Goal: Transaction & Acquisition: Purchase product/service

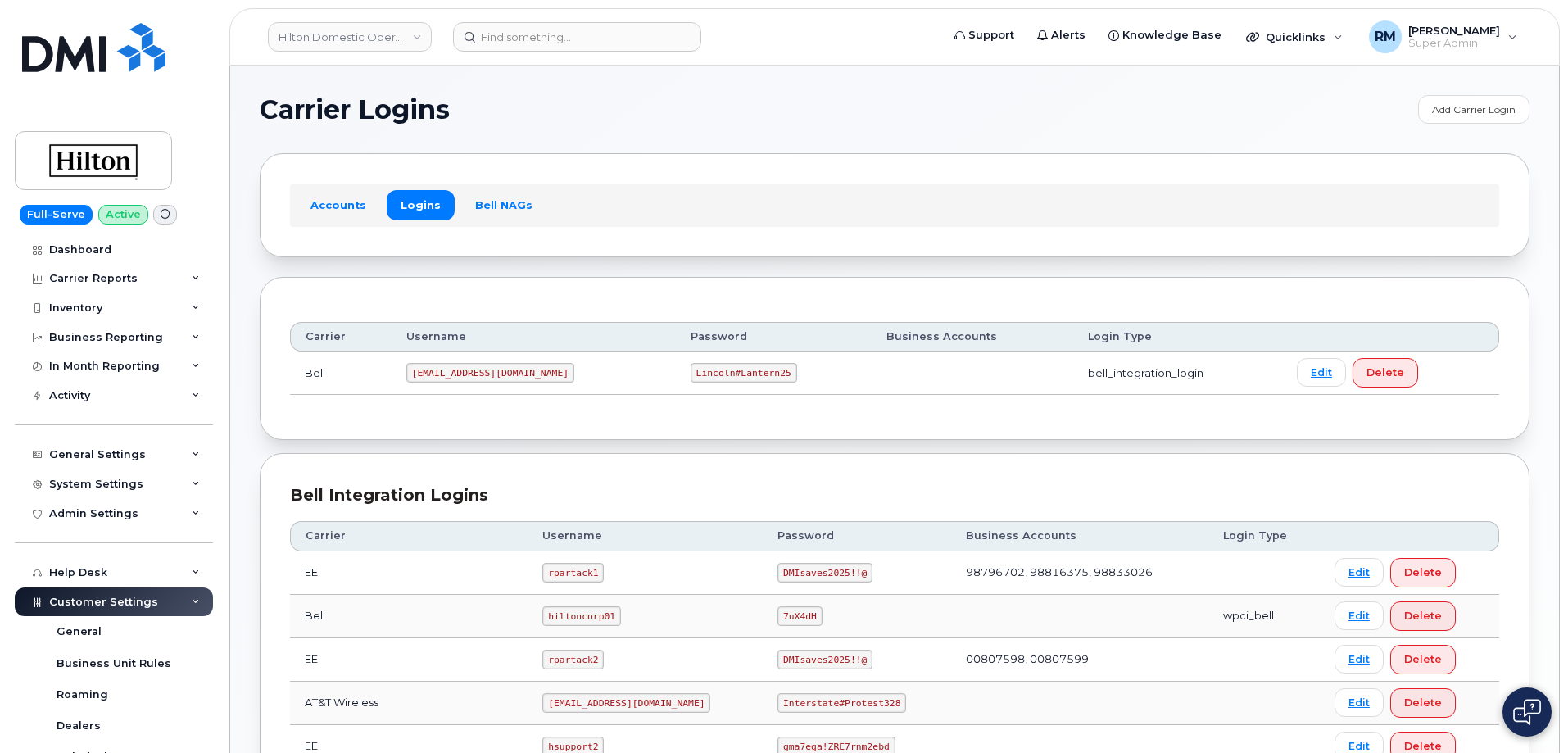
scroll to position [410, 0]
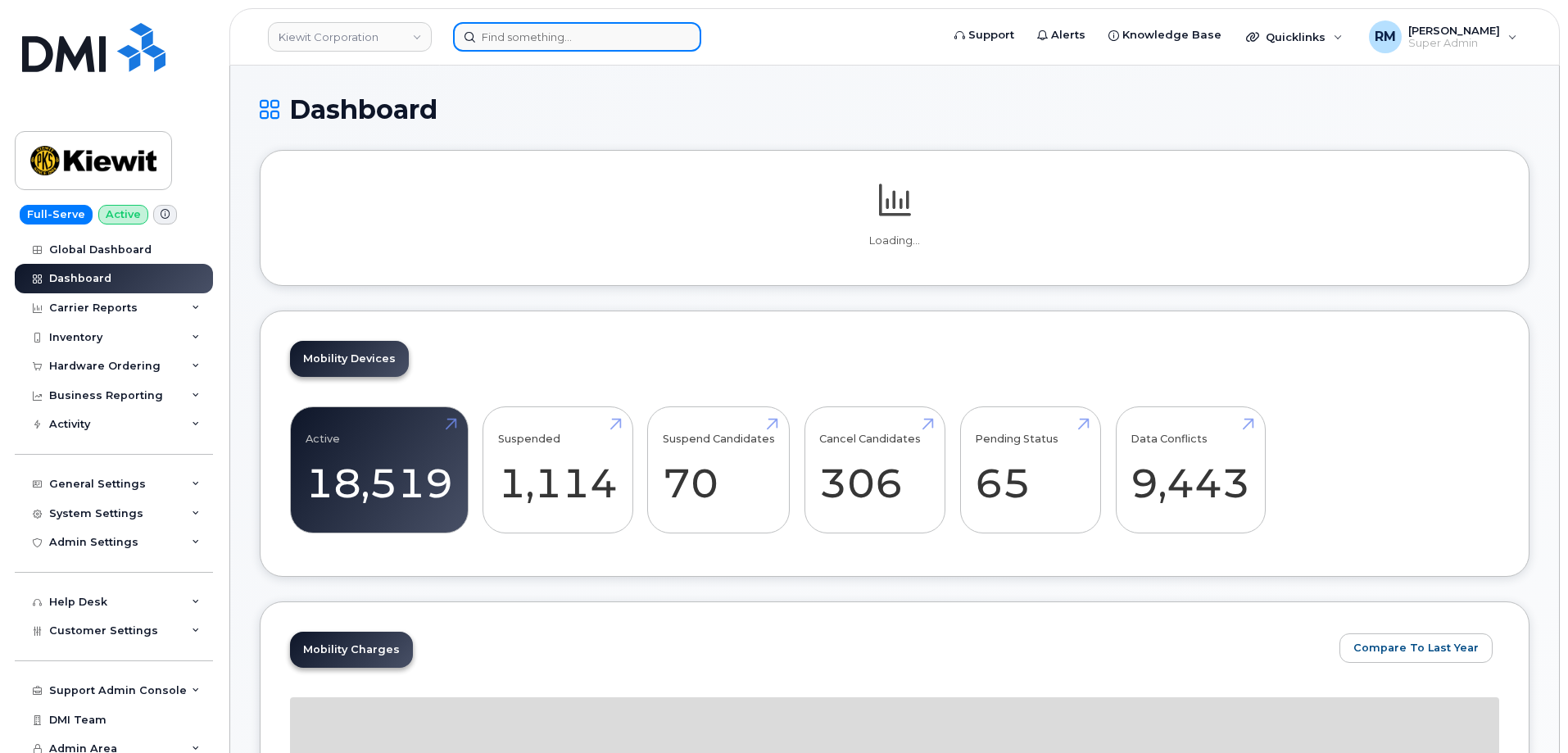
click at [484, 32] on input at bounding box center [577, 37] width 248 height 29
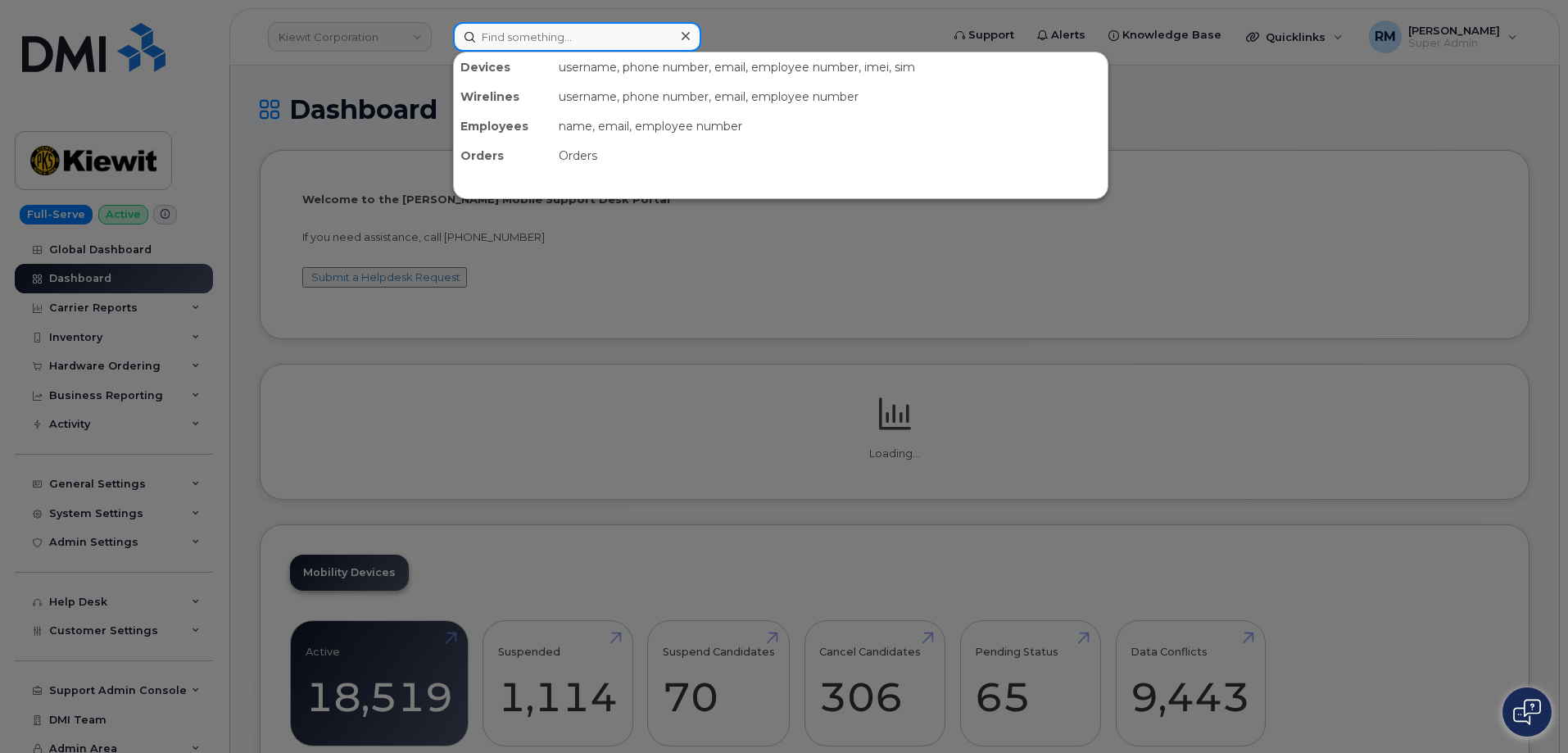
paste input "912-803-8667"
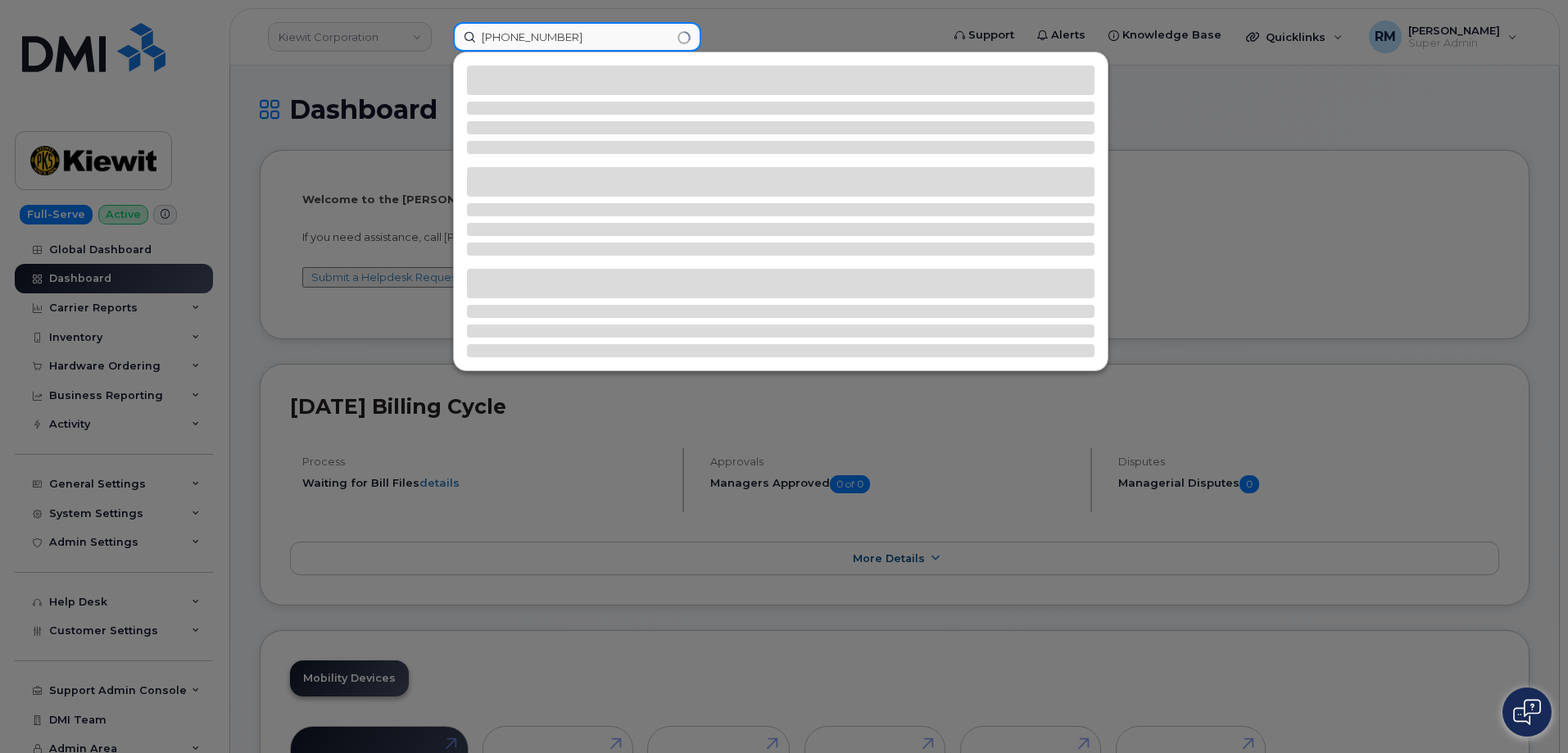
type input "912-803-8667"
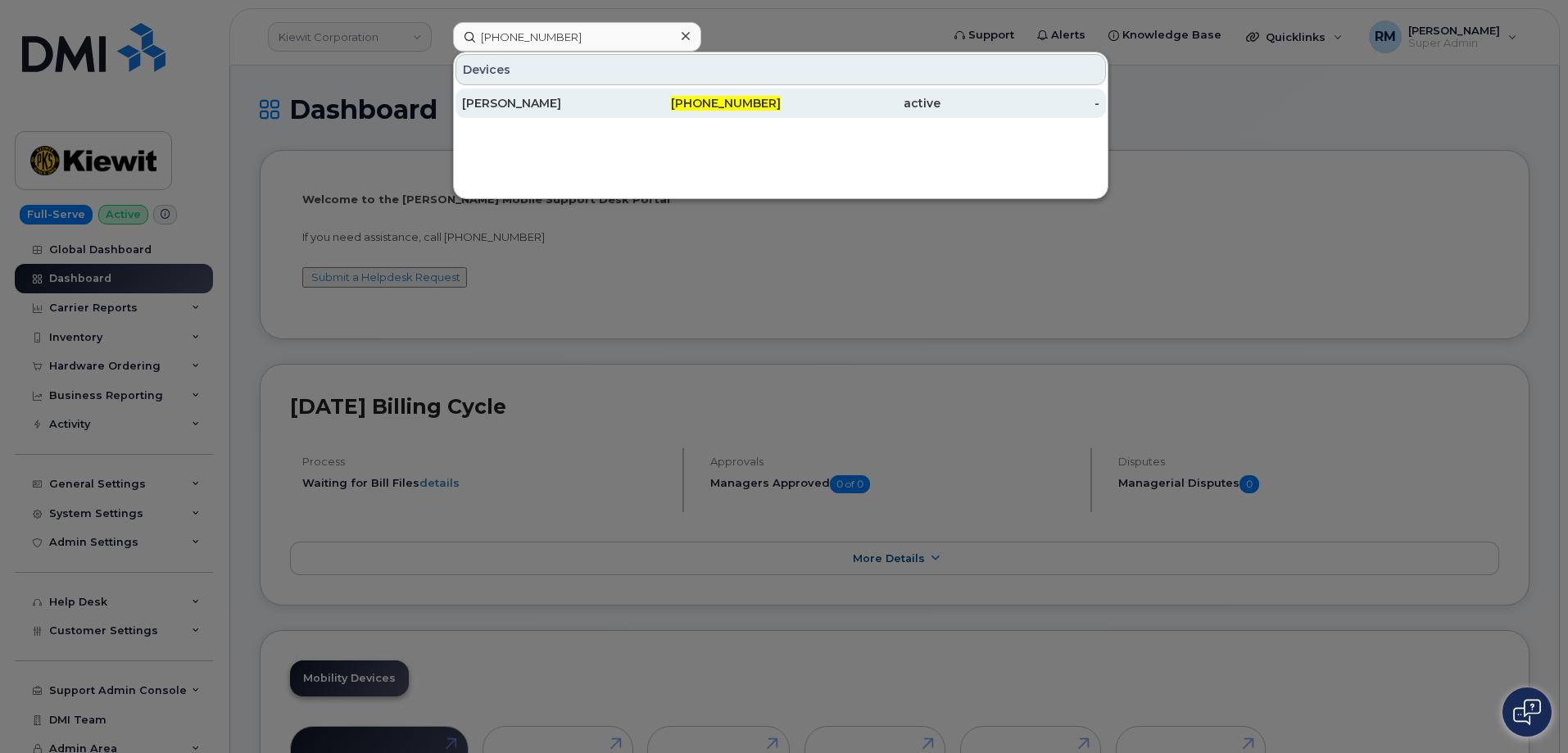
click at [553, 109] on div "JAVONTE BROWN" at bounding box center [541, 103] width 160 height 17
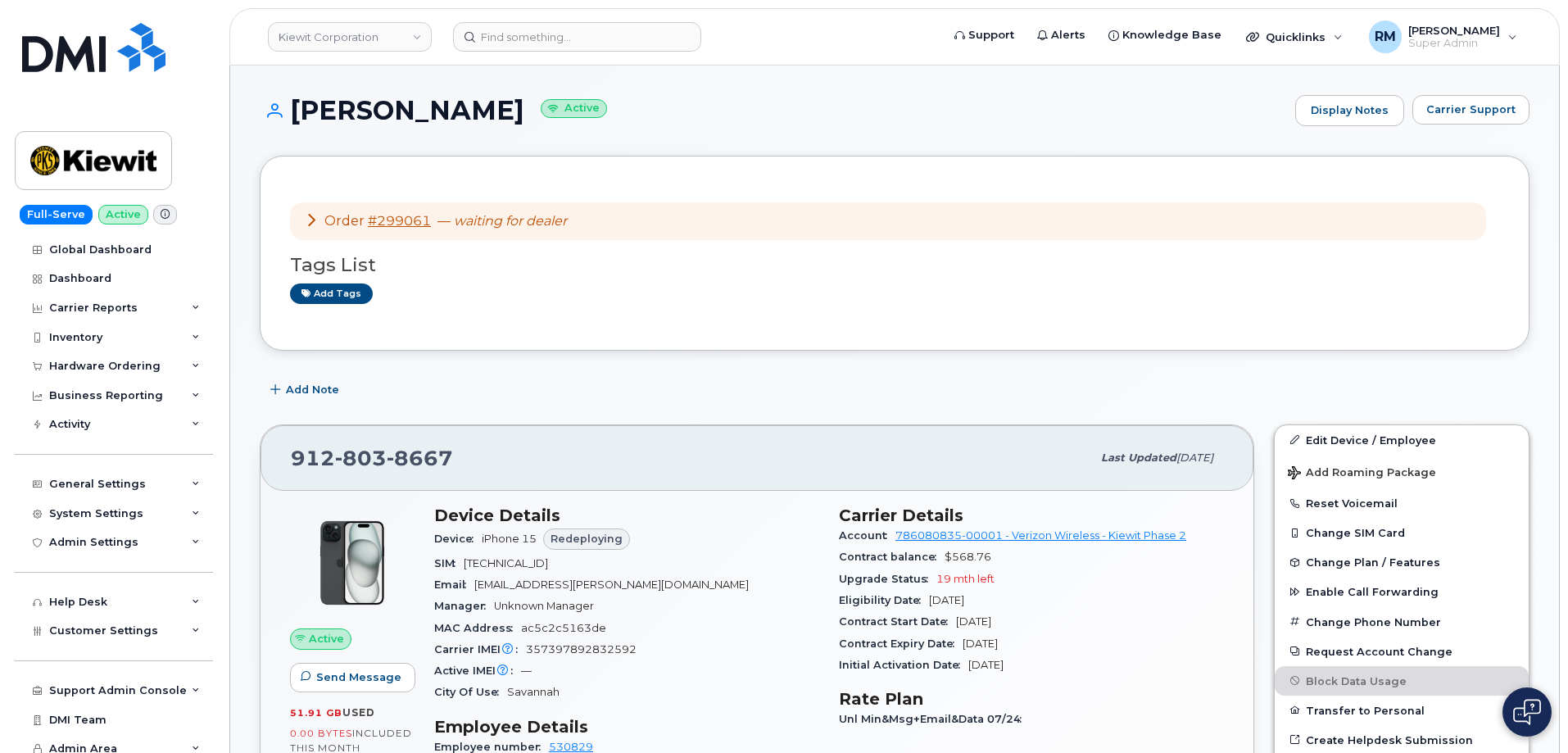
click at [308, 217] on icon at bounding box center [311, 219] width 13 height 13
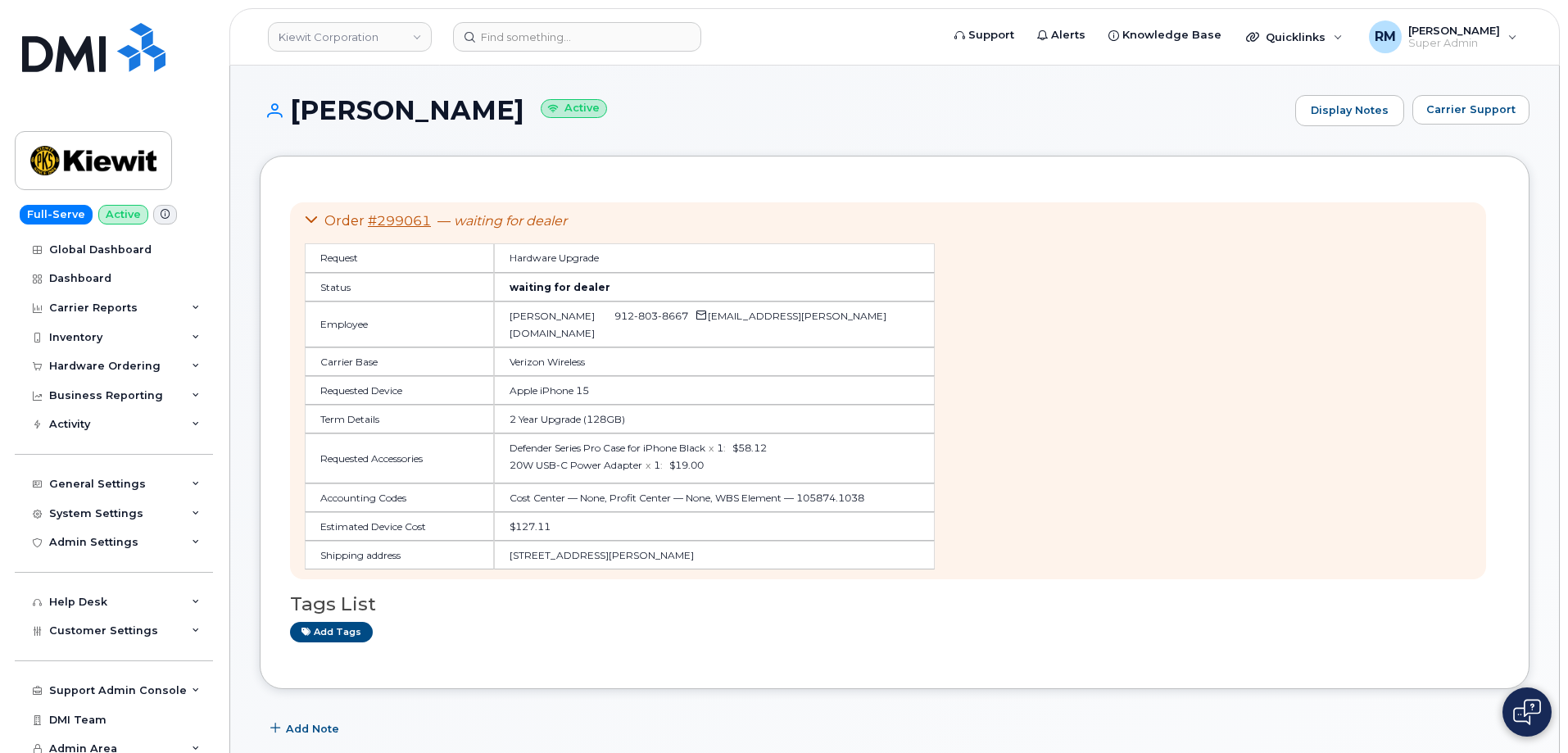
click at [308, 217] on icon at bounding box center [311, 219] width 13 height 13
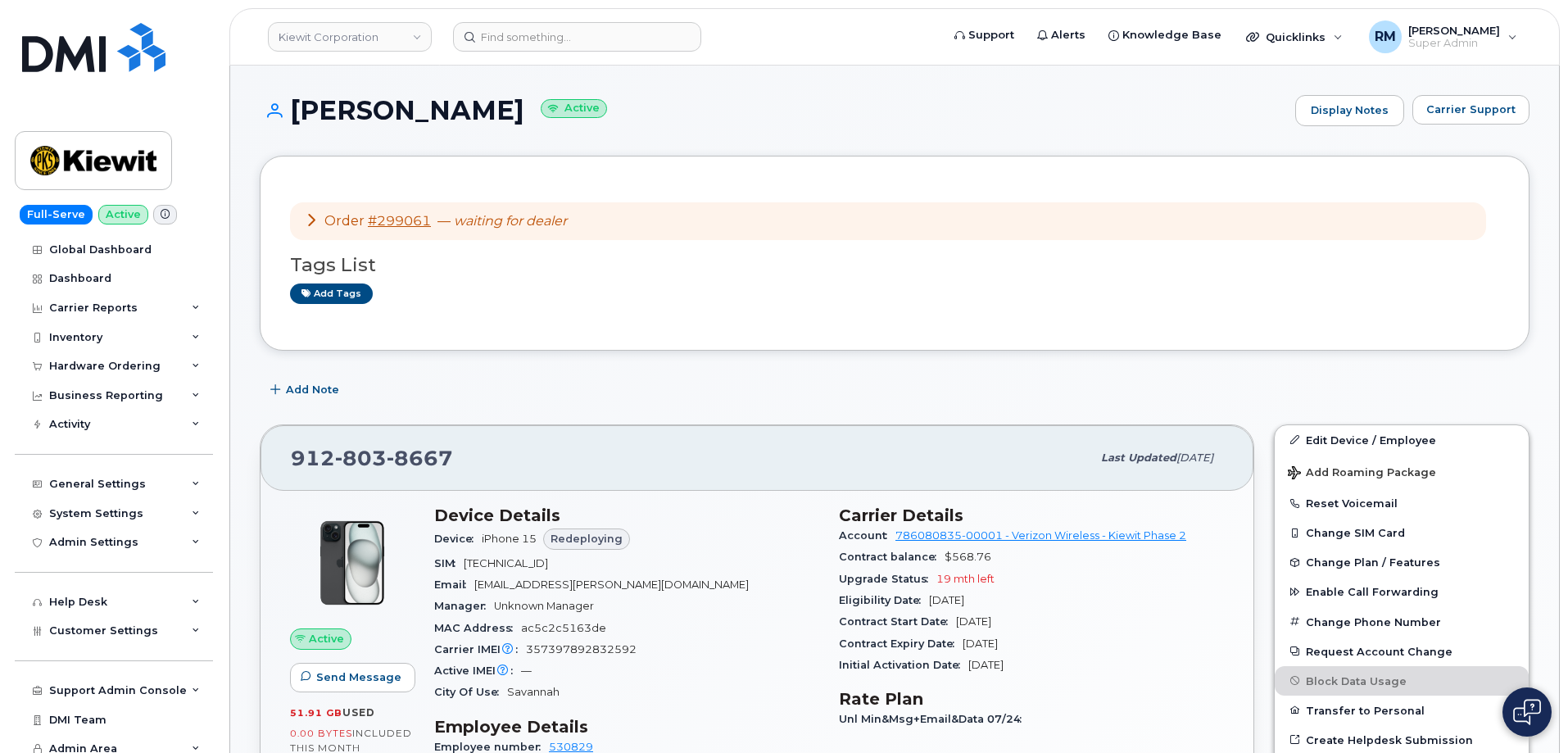
click at [315, 217] on icon at bounding box center [311, 219] width 13 height 13
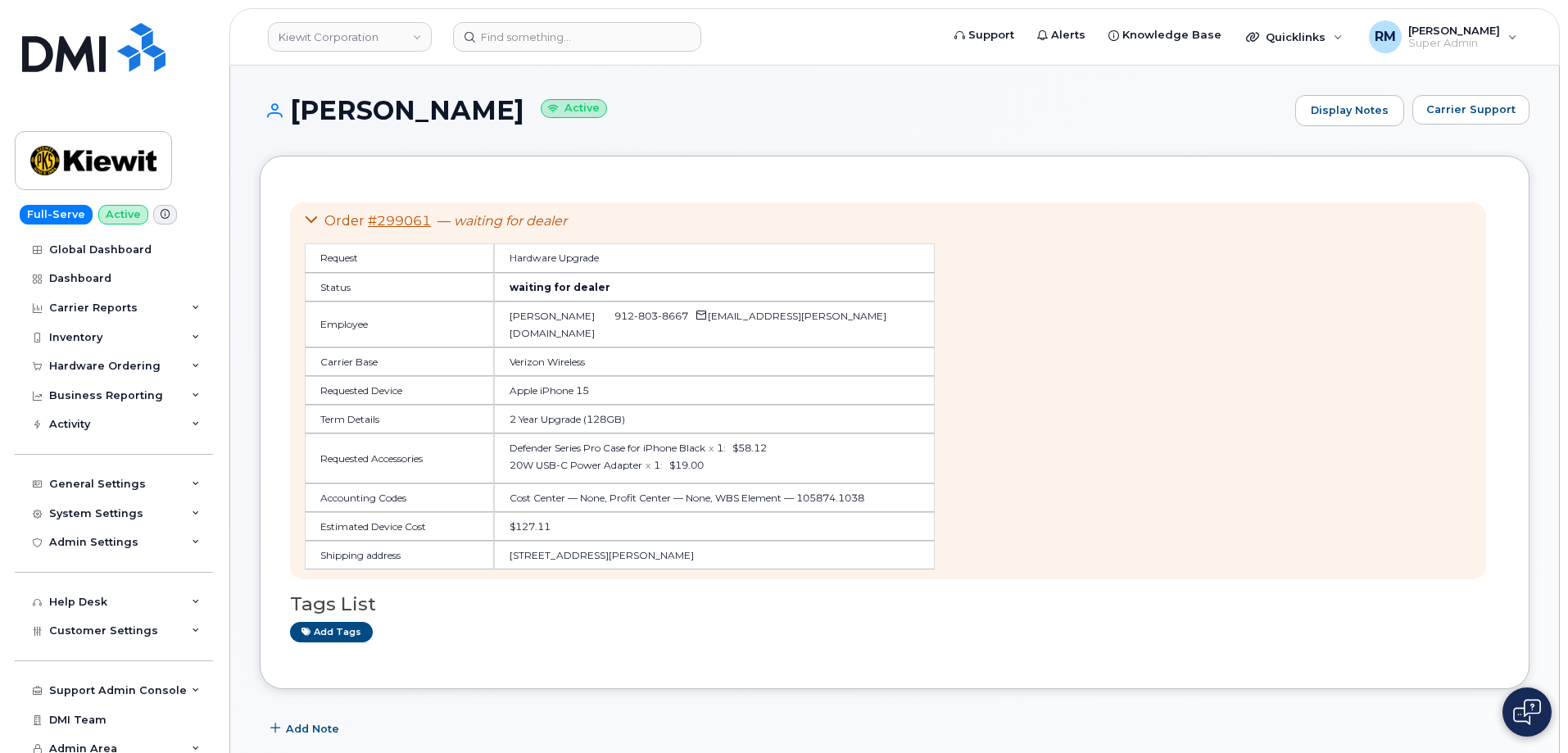
click at [315, 217] on icon at bounding box center [311, 219] width 13 height 13
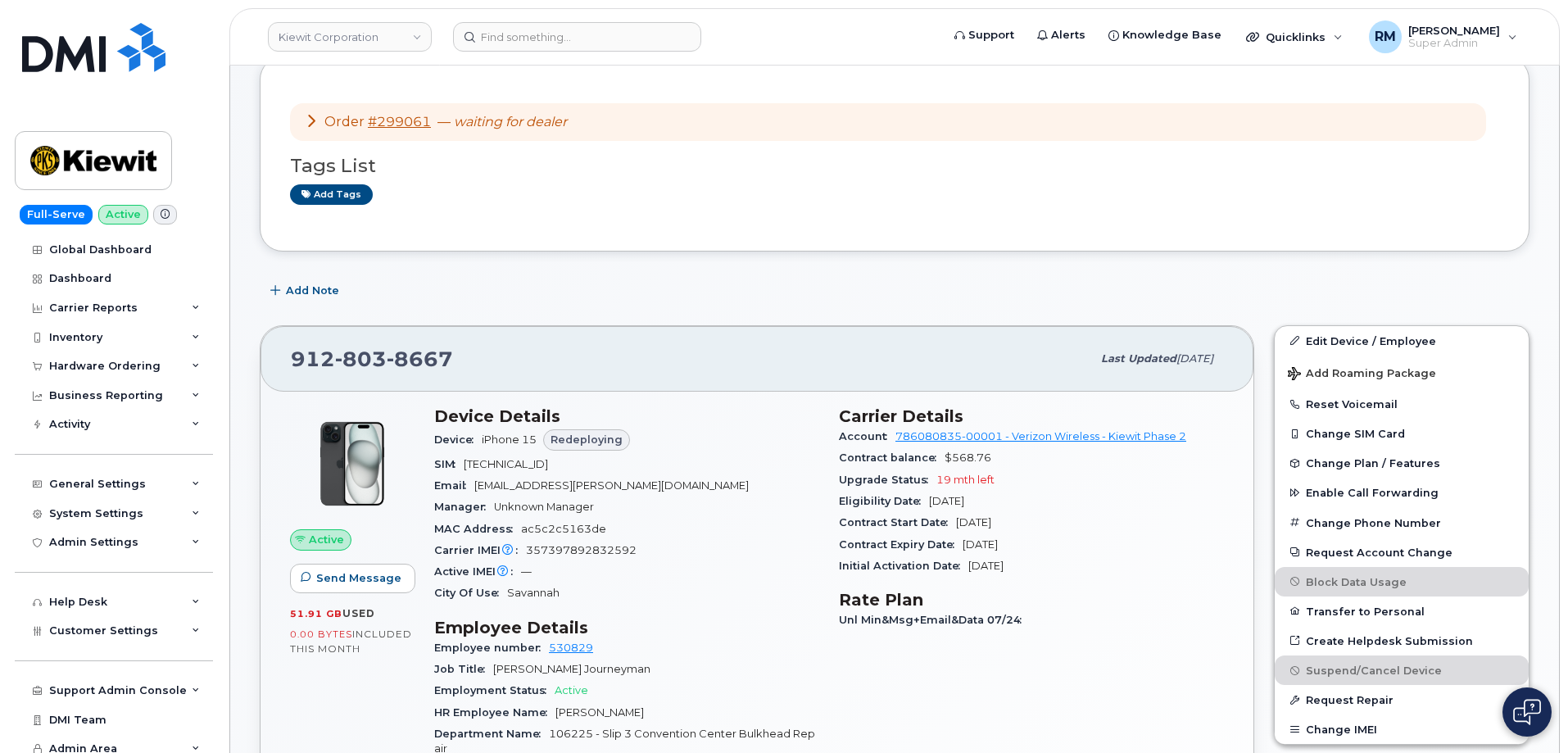
scroll to position [86, 0]
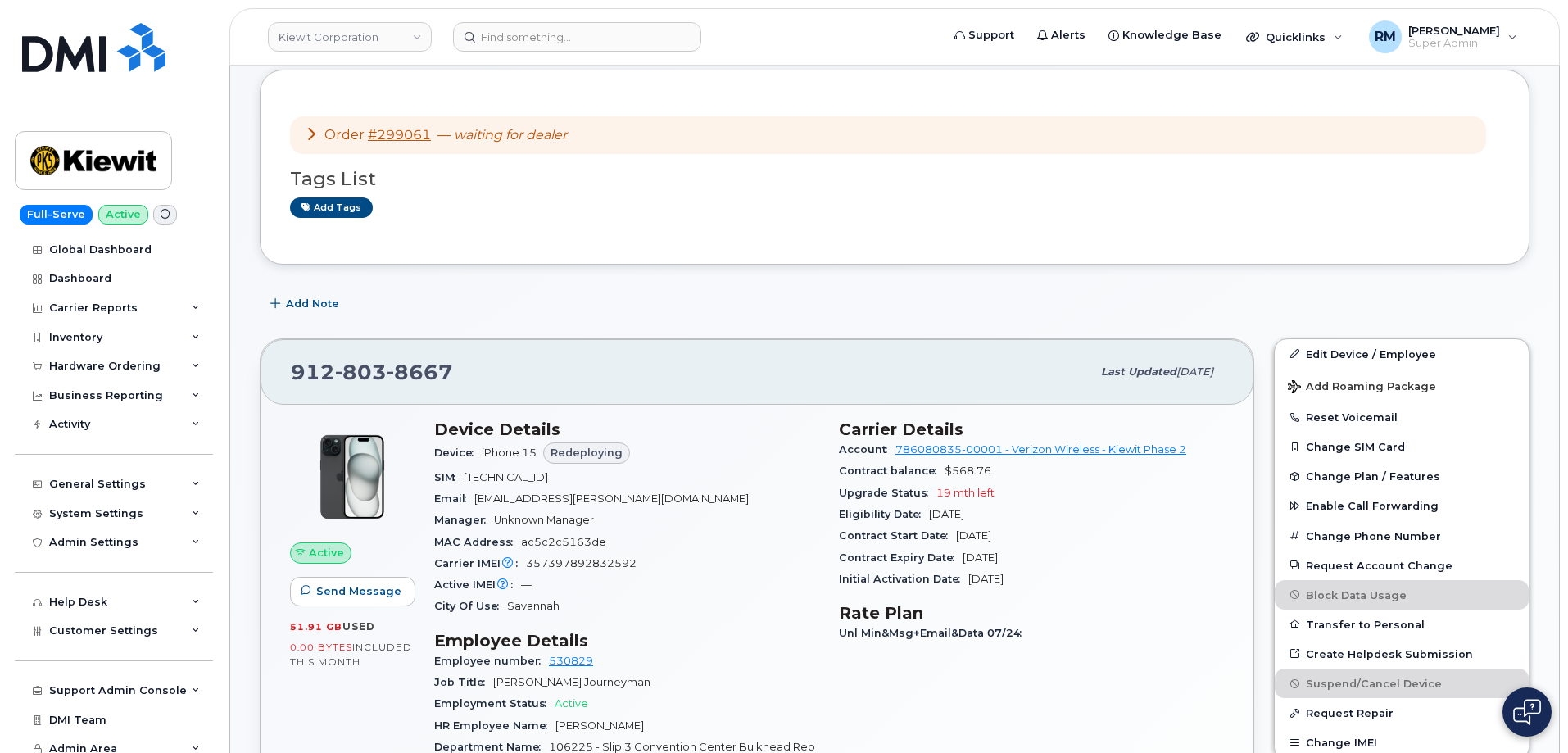
click at [308, 127] on icon at bounding box center [311, 132] width 13 height 13
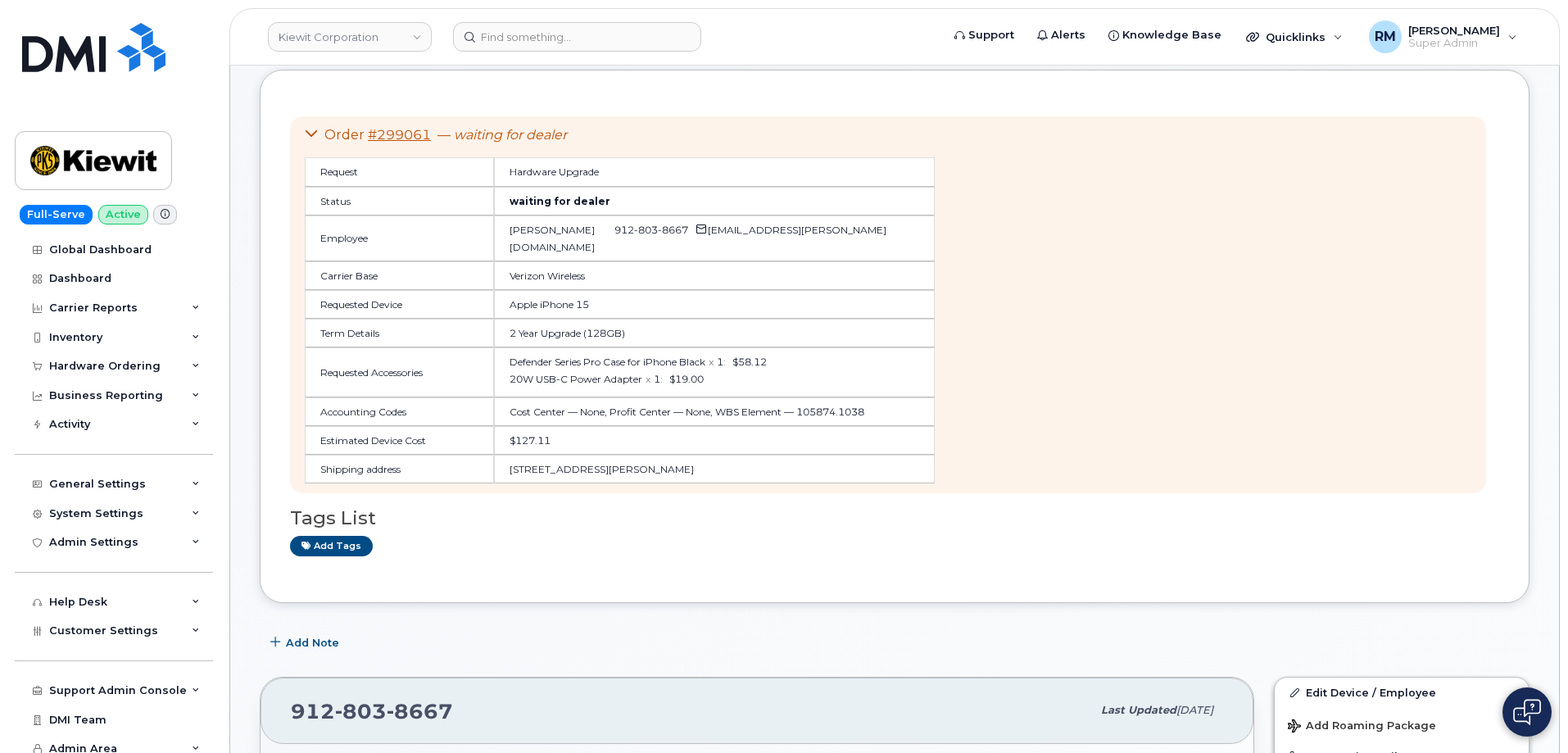
click at [308, 127] on icon at bounding box center [311, 132] width 13 height 13
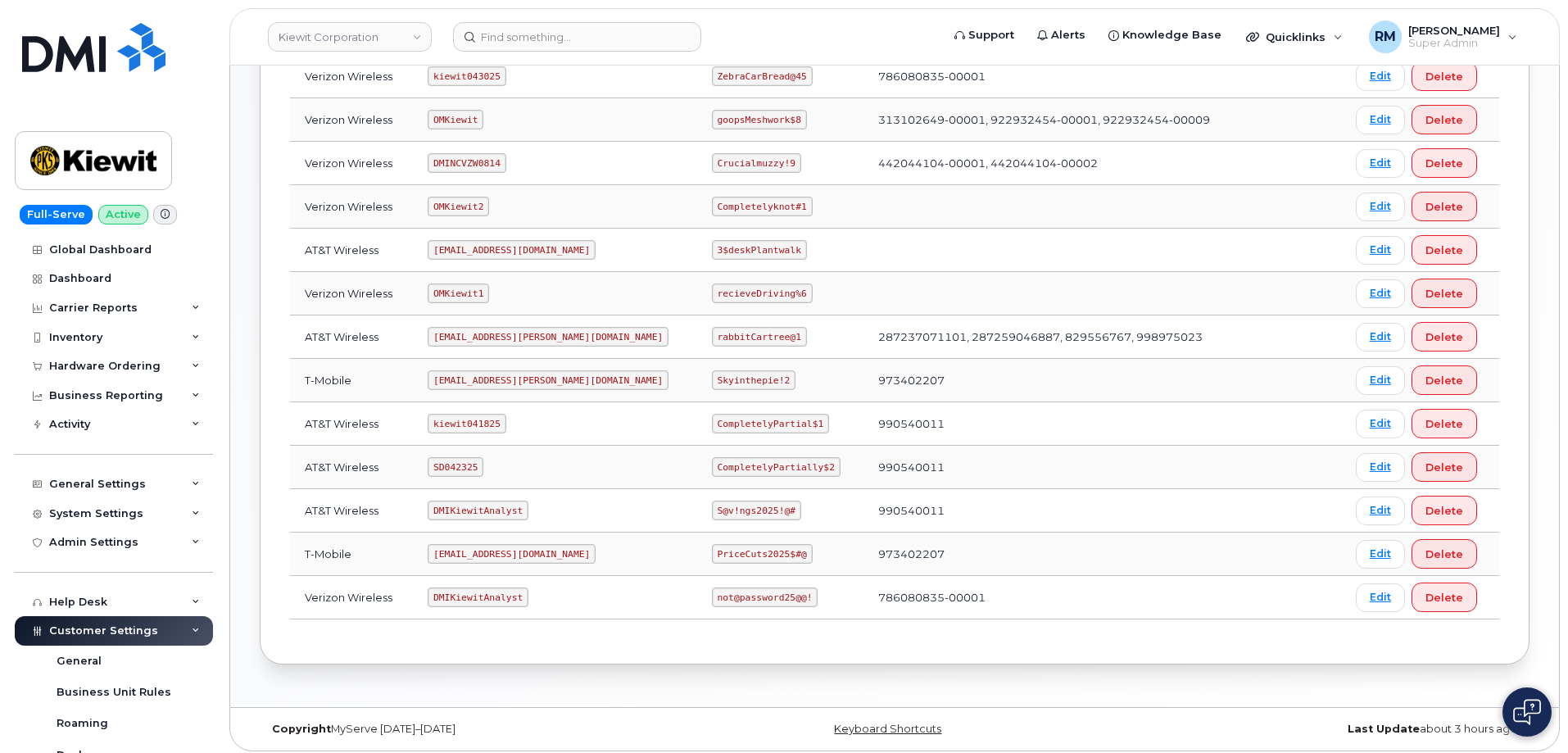
scroll to position [326, 0]
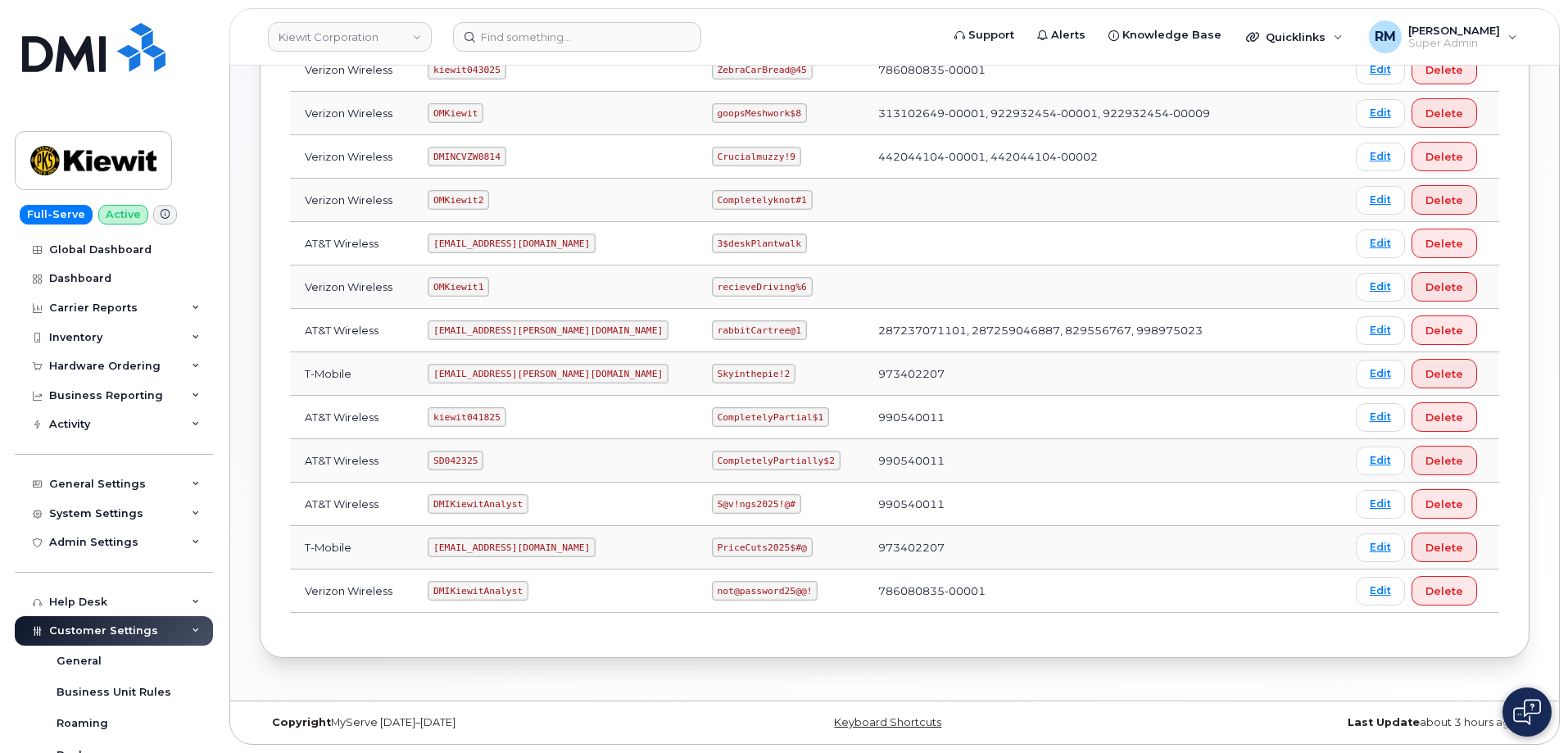
click at [459, 464] on code "SD042325" at bounding box center [455, 460] width 56 height 20
copy code "SD042325"
drag, startPoint x: 662, startPoint y: 460, endPoint x: 832, endPoint y: 461, distance: 170.0
click at [832, 482] on tr "AT&T Wireless SD042325 CompletelyPartially$2 990540011 Edit Delete" at bounding box center [894, 504] width 1209 height 43
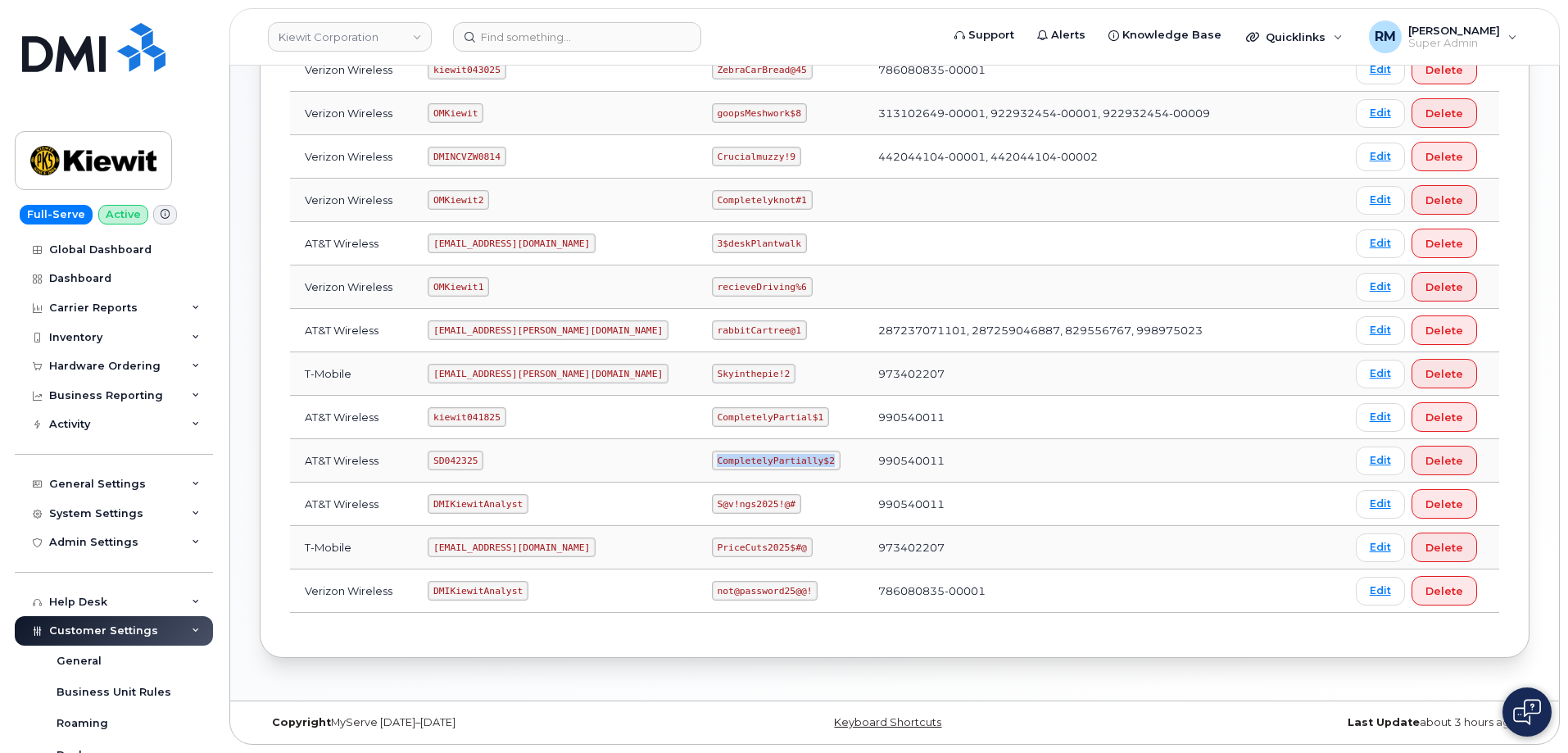
copy code "CompletelyPartially$2"
click at [716, 464] on code "CompletelyPartially$2" at bounding box center [776, 460] width 128 height 20
click at [712, 461] on code "CompletelyPartially$2" at bounding box center [776, 460] width 128 height 20
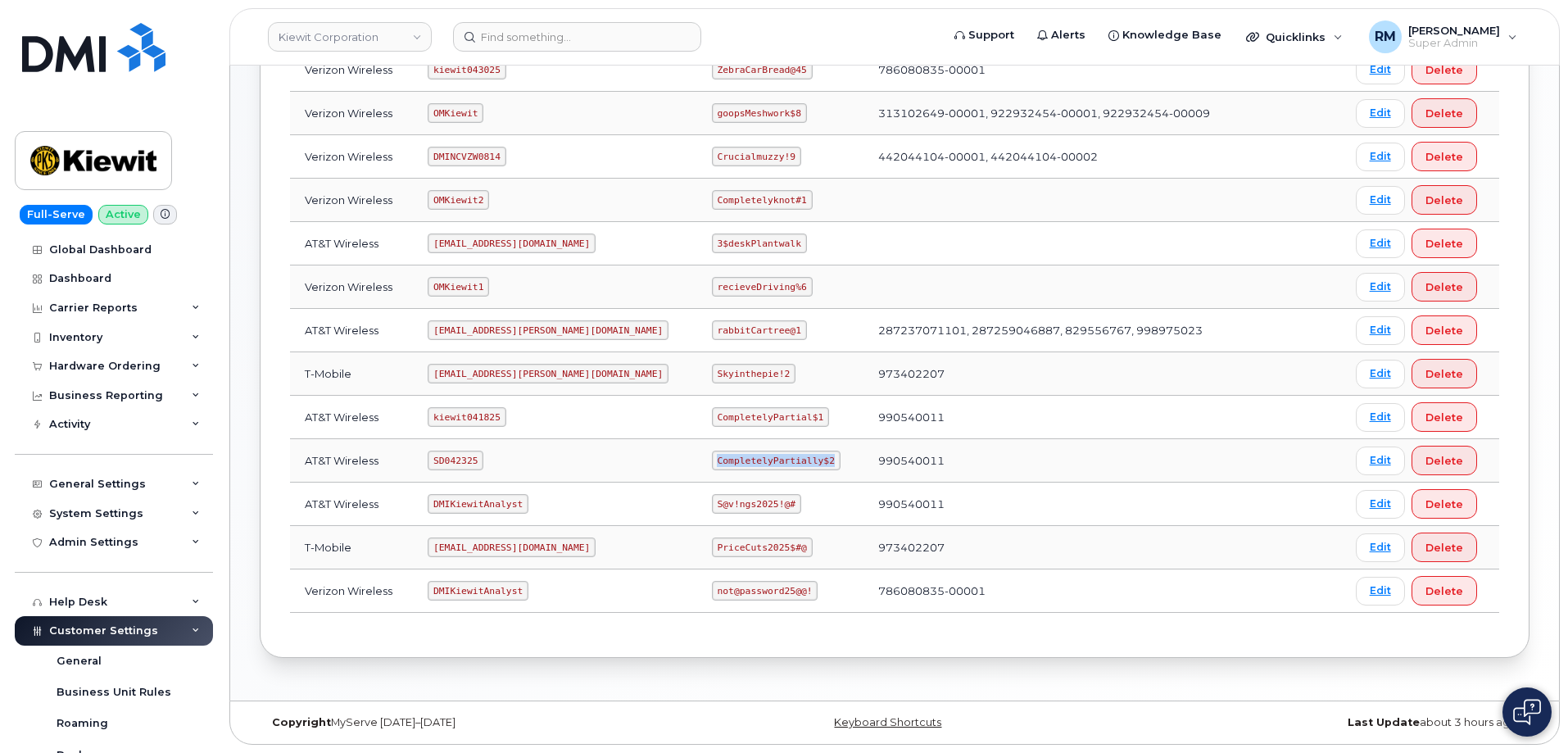
drag, startPoint x: 770, startPoint y: 460, endPoint x: 657, endPoint y: 462, distance: 113.0
click at [697, 462] on td "CompletelyPartially$2" at bounding box center [781, 461] width 167 height 43
copy code "CompletelyPartially$2"
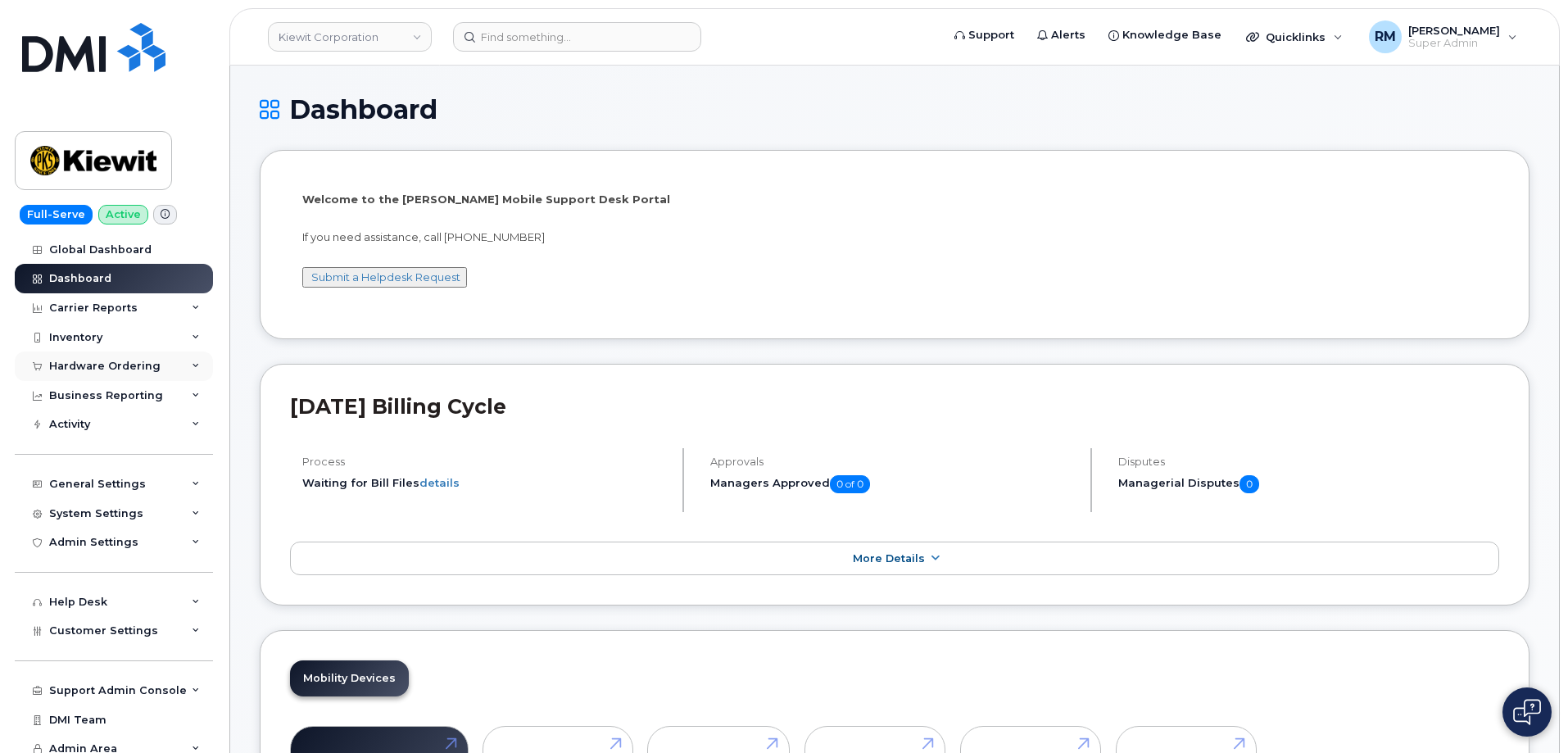
click at [98, 364] on div "Hardware Ordering" at bounding box center [105, 366] width 112 height 13
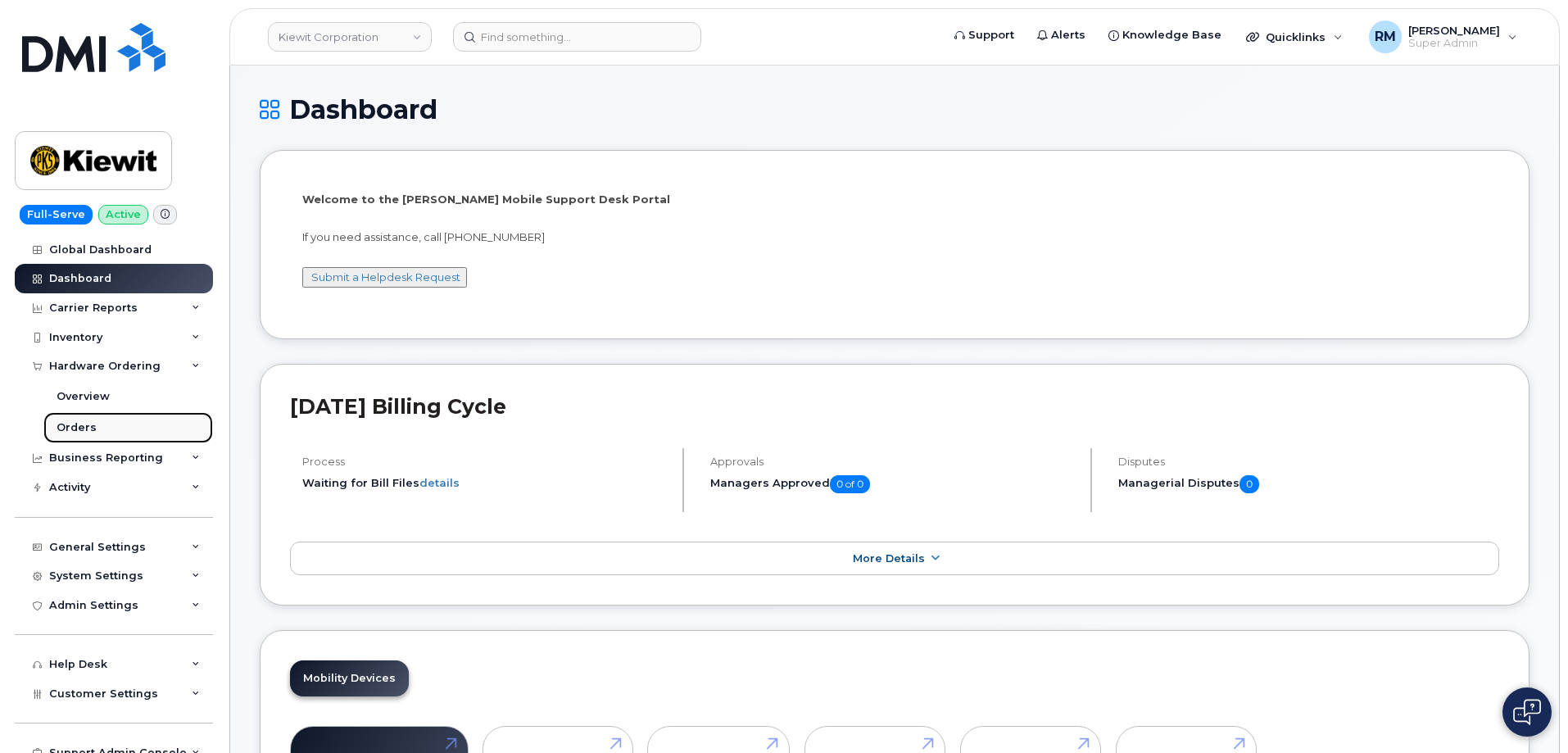
click at [77, 420] on link "Orders" at bounding box center [127, 427] width 170 height 31
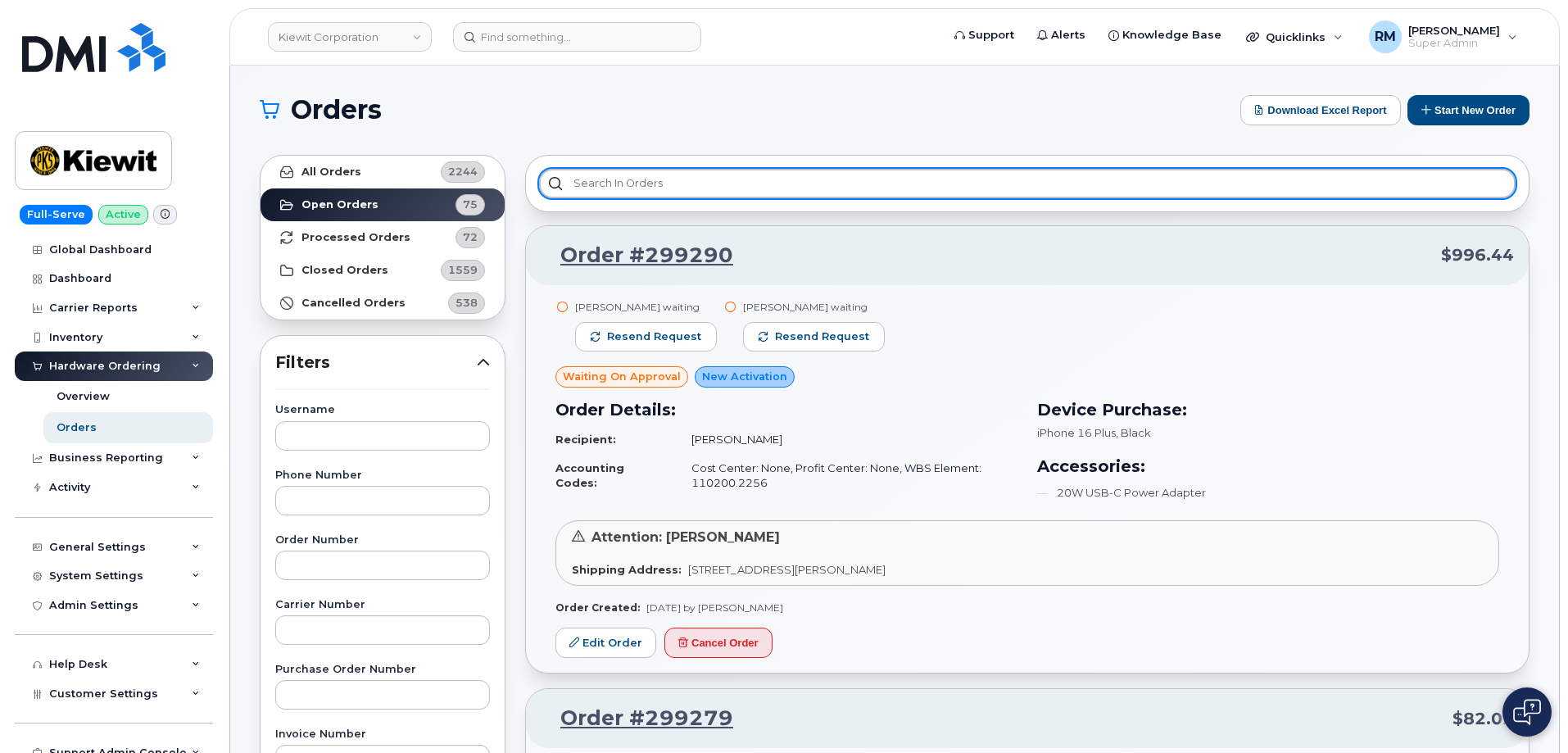
click at [602, 181] on input "text" at bounding box center [1028, 183] width 977 height 29
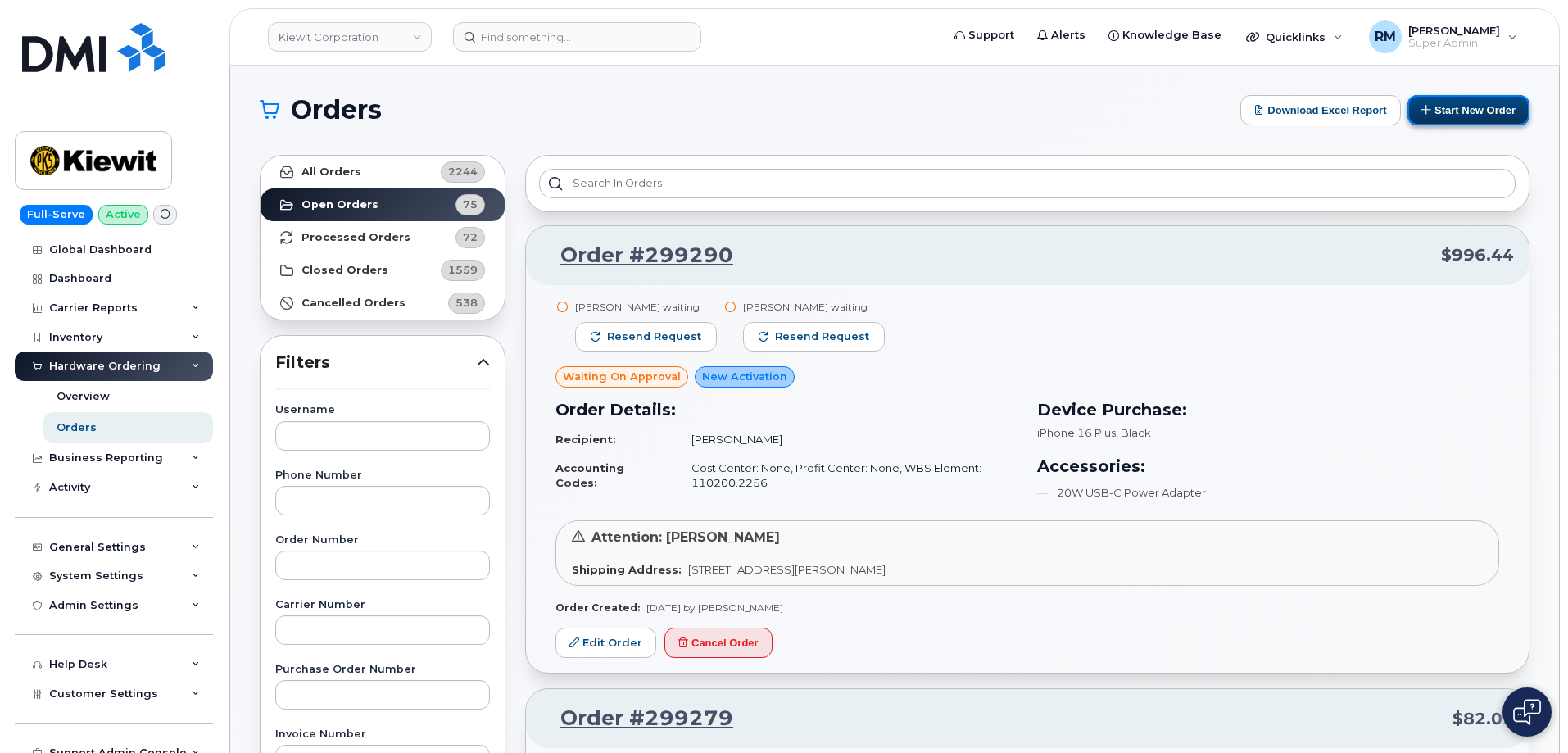
click at [1444, 108] on button "Start New Order" at bounding box center [1468, 110] width 122 height 30
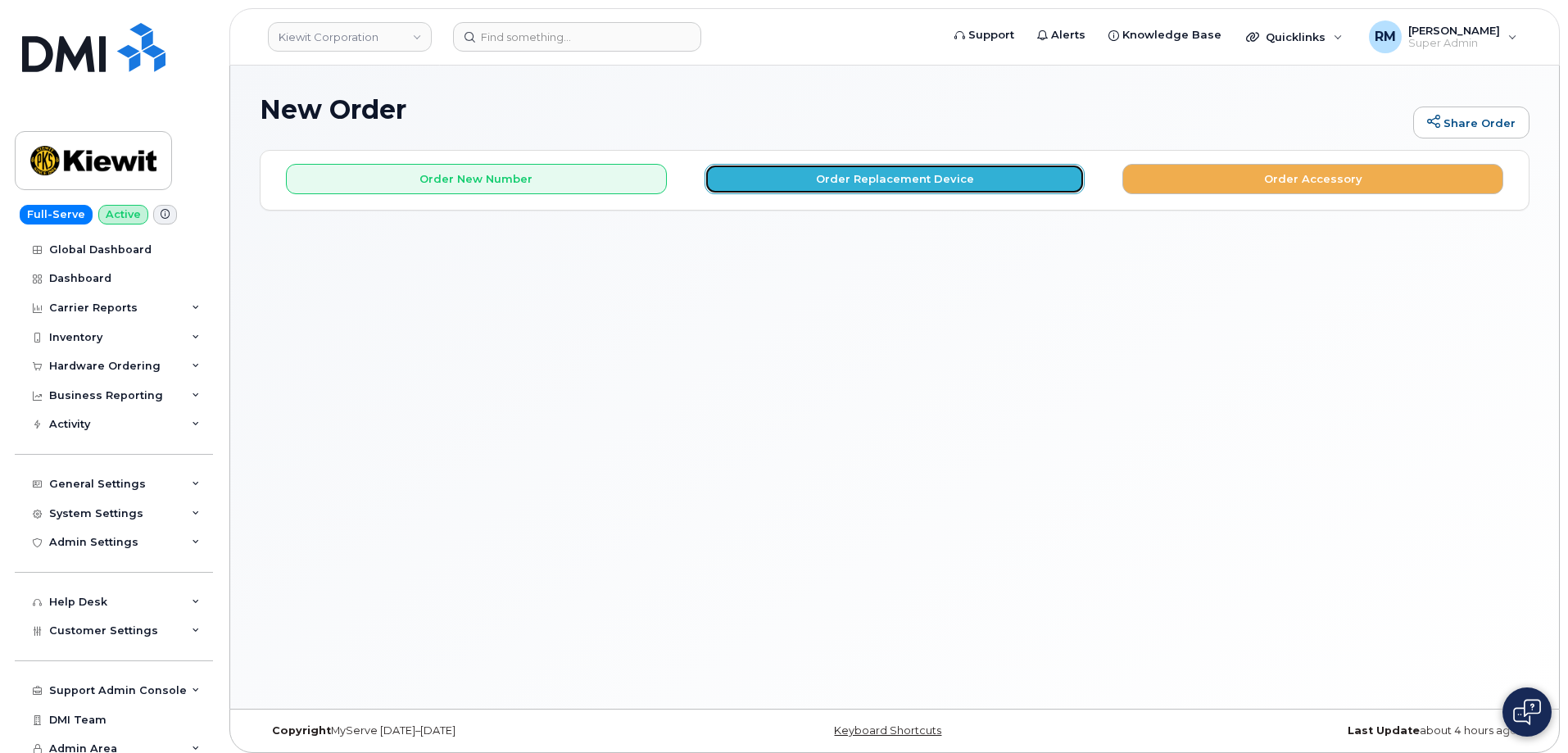
click at [843, 182] on button "Order Replacement Device" at bounding box center [894, 178] width 380 height 30
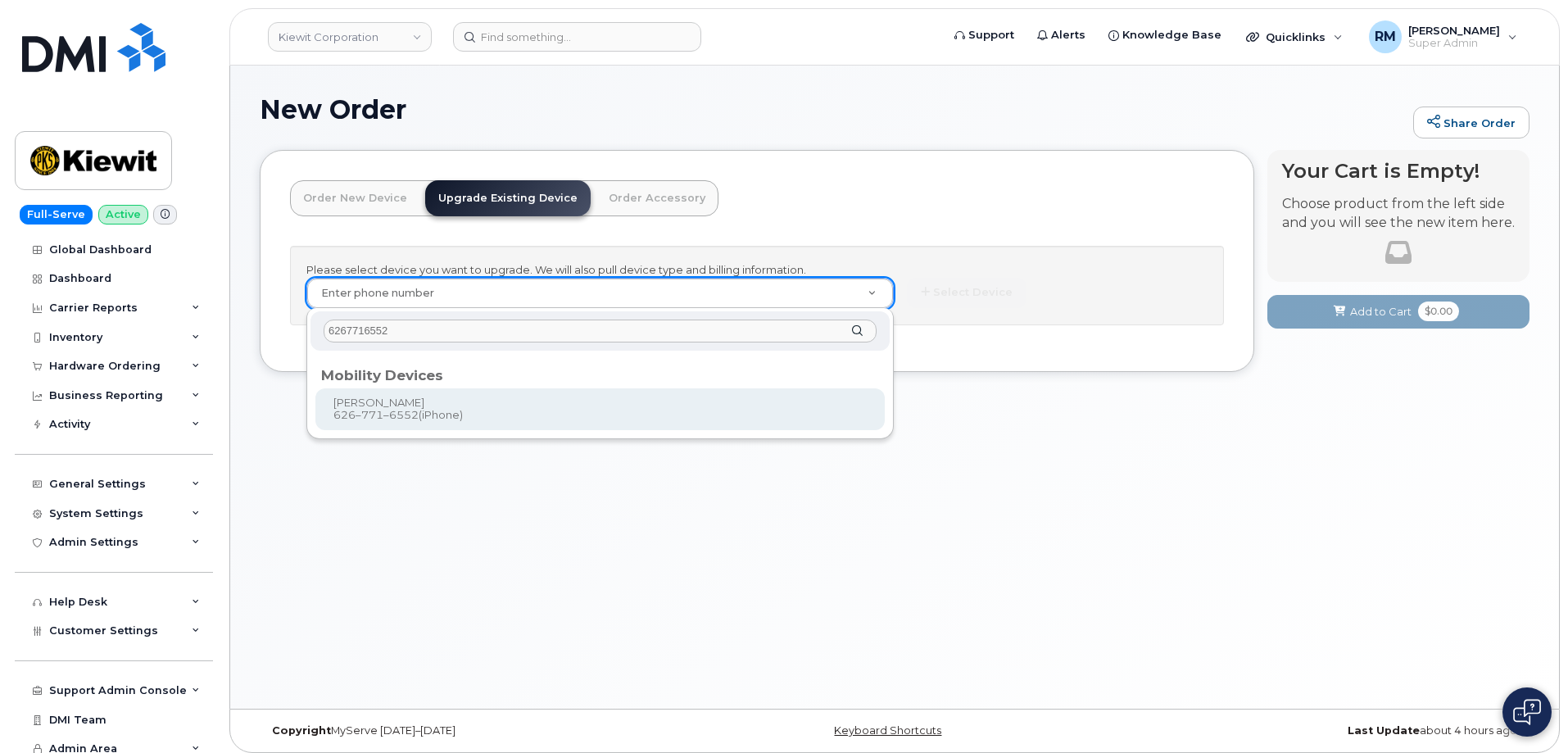
type input "6267716552"
type input "1120469"
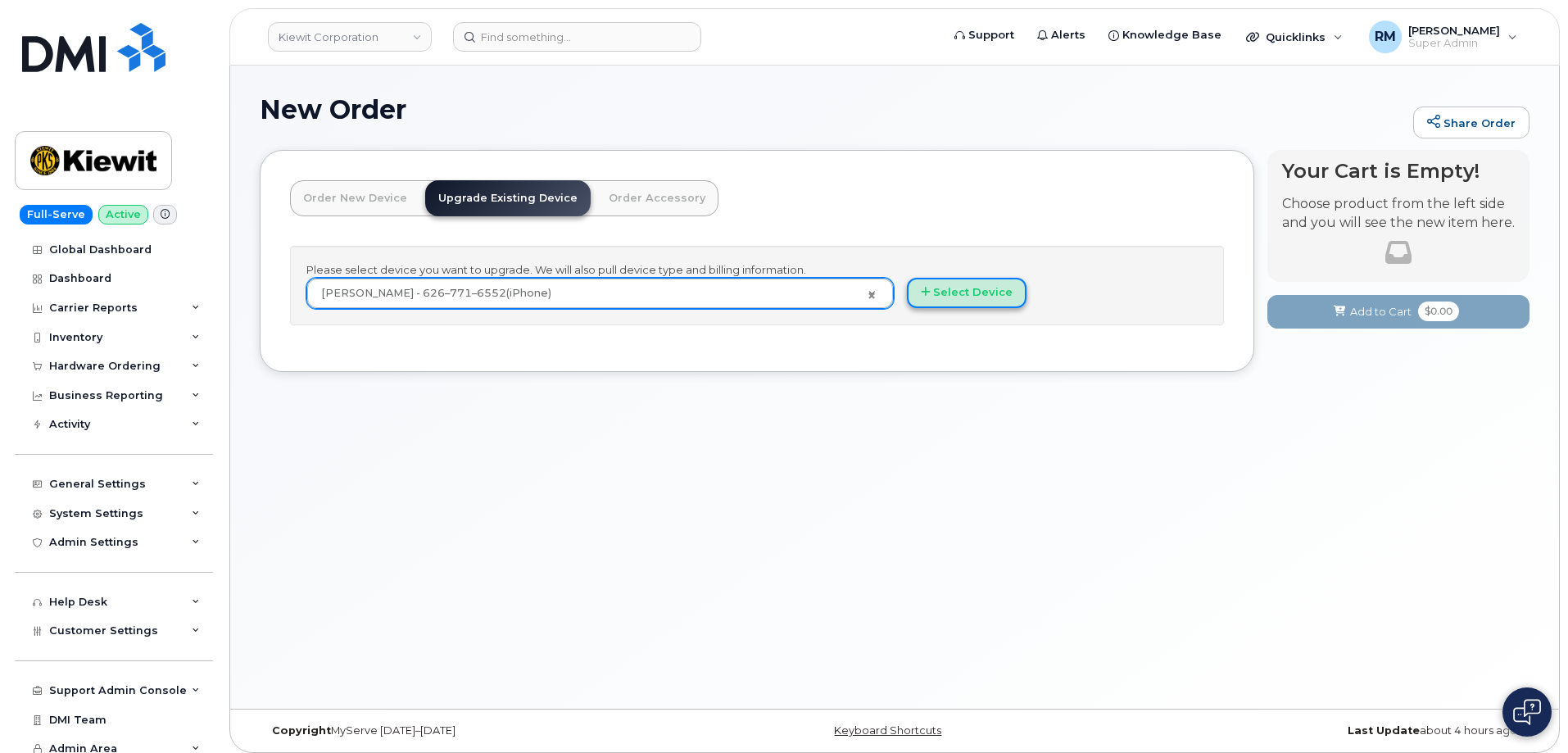
click at [965, 285] on button "Select Device" at bounding box center [967, 292] width 120 height 30
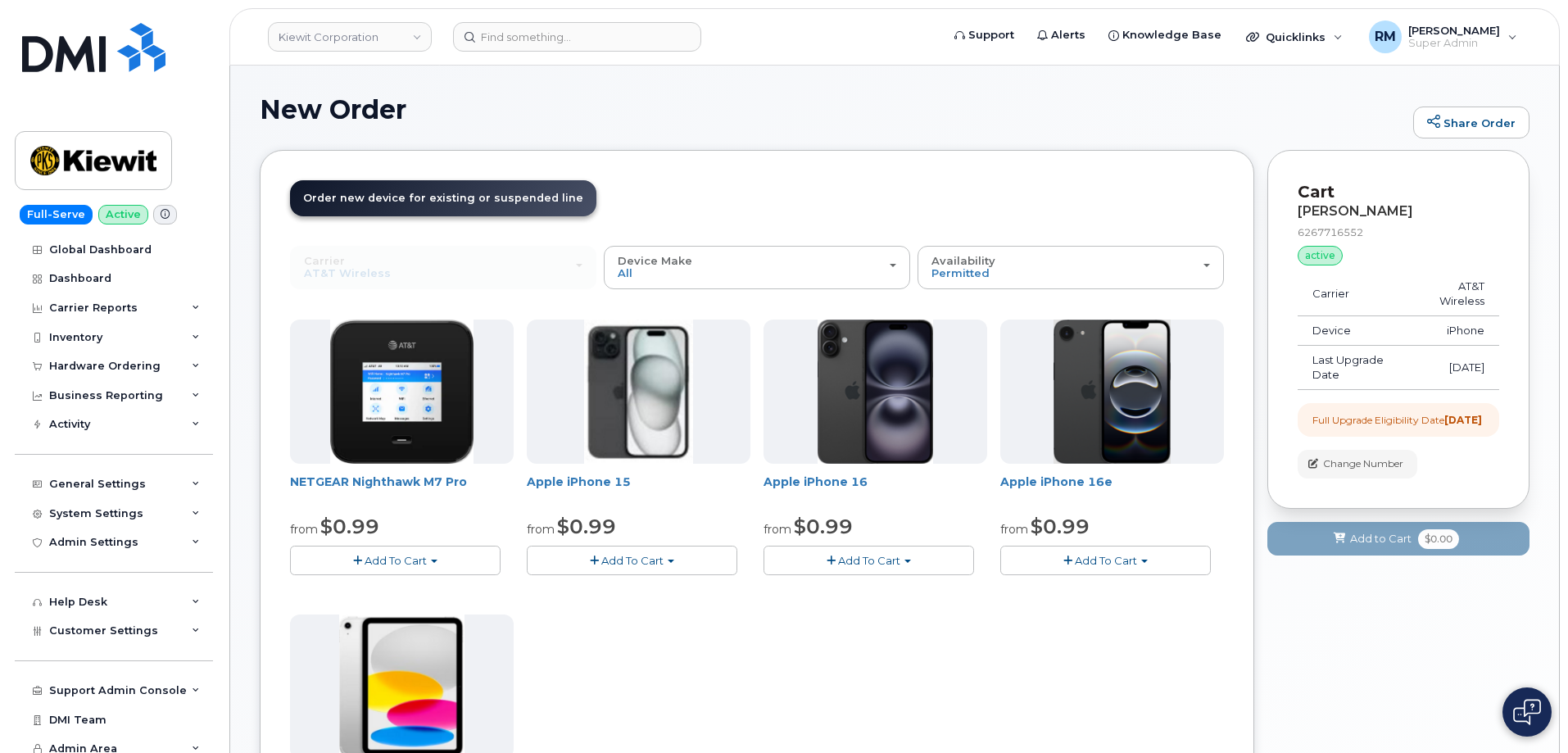
click at [883, 554] on span "Add To Cart" at bounding box center [868, 560] width 62 height 13
click at [686, 621] on div "NETGEAR Nighthawk M7 Pro from $0.99 Add To Cart $0.99 - 2 Year Upgrade $449.99 …" at bounding box center [757, 608] width 934 height 577
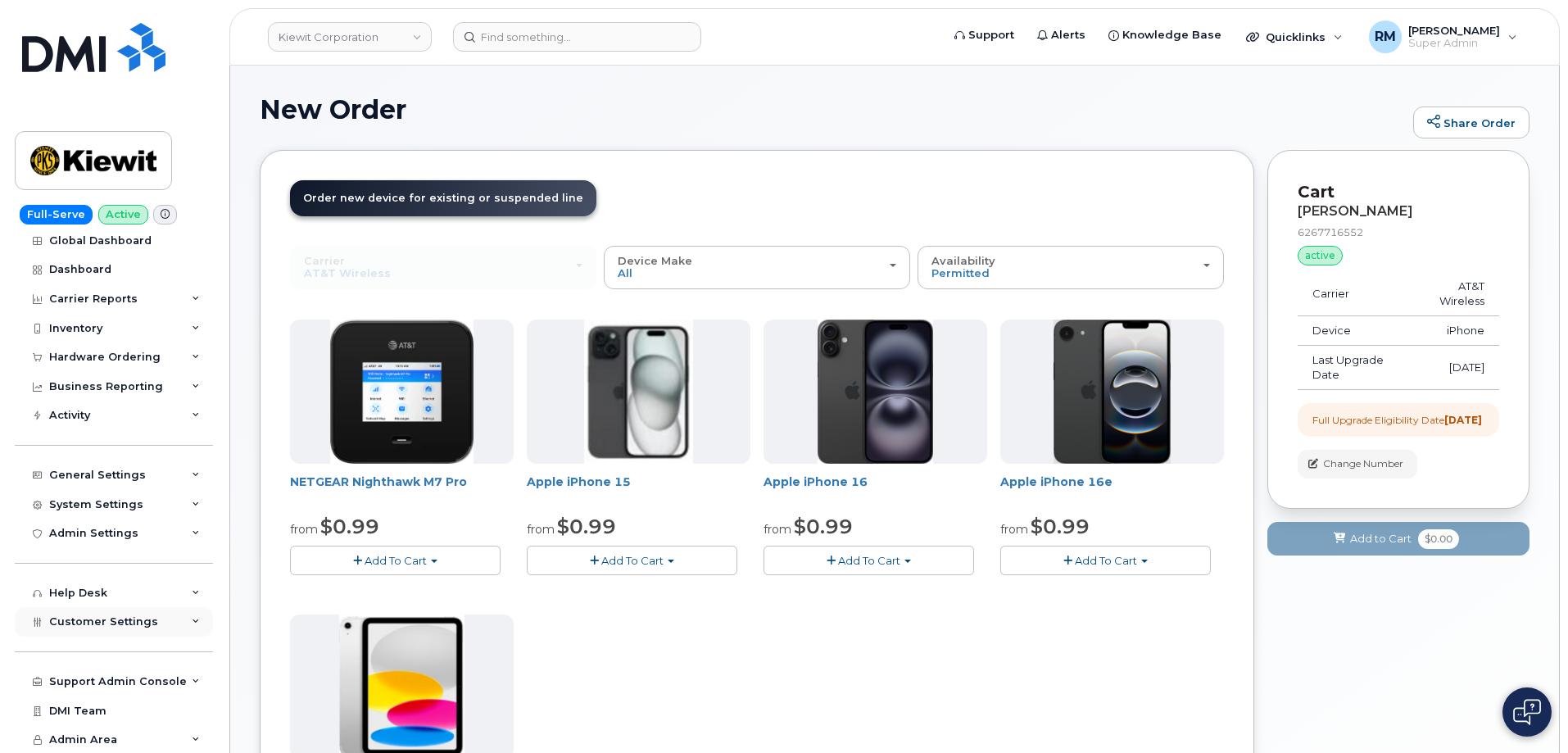
scroll to position [10, 0]
click at [152, 678] on div "Support Admin Console" at bounding box center [118, 679] width 137 height 13
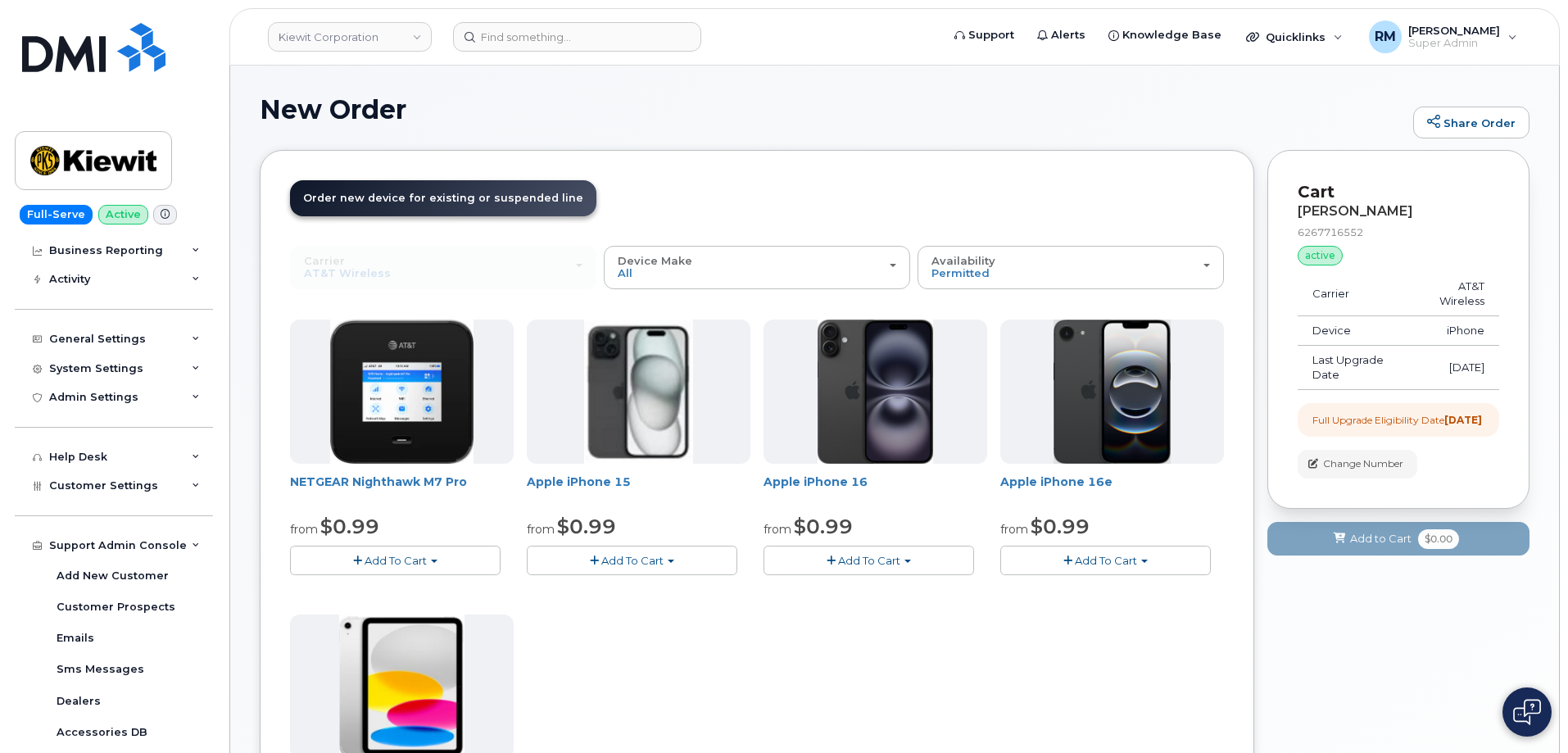
scroll to position [385, 0]
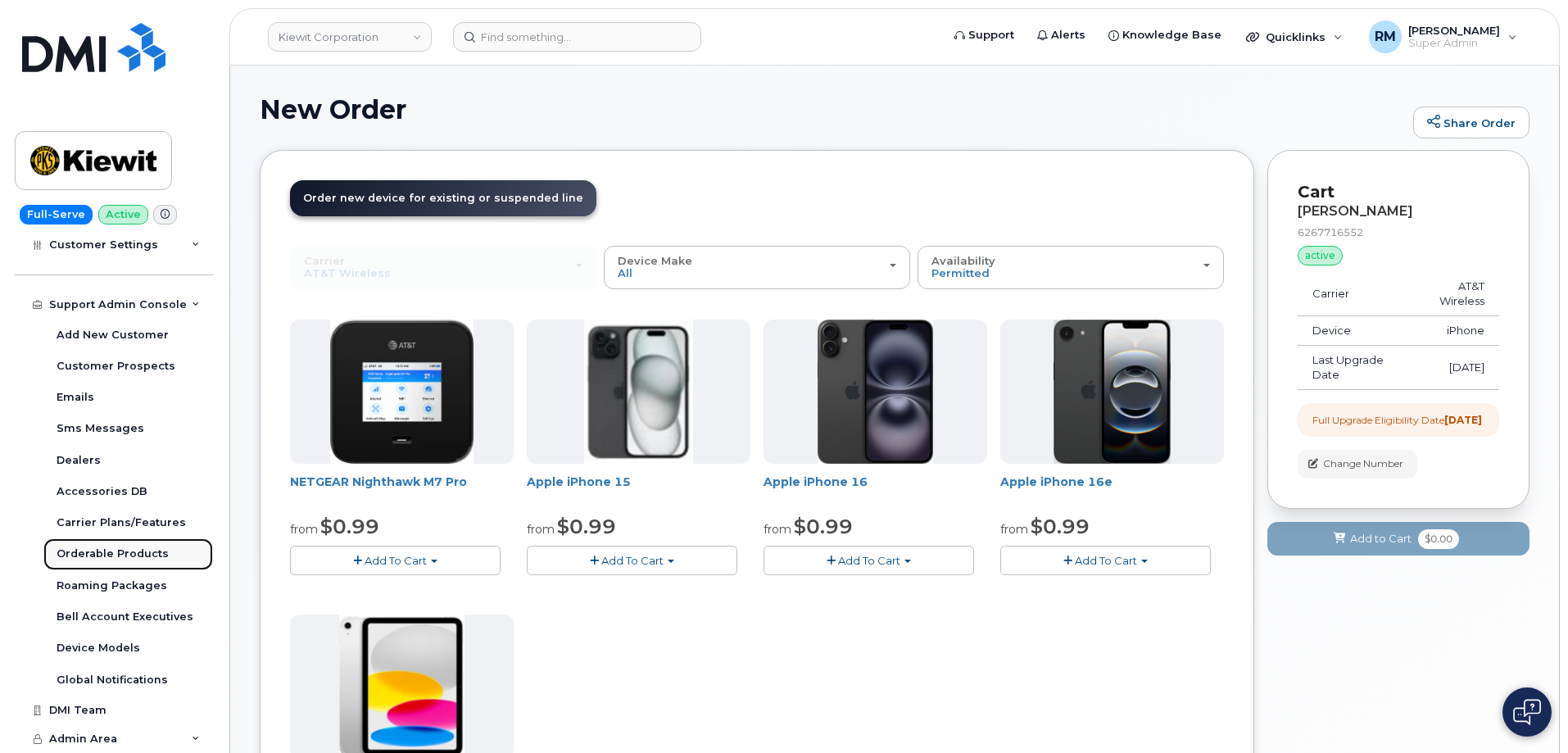
click at [106, 551] on div "Orderable Products" at bounding box center [113, 553] width 112 height 15
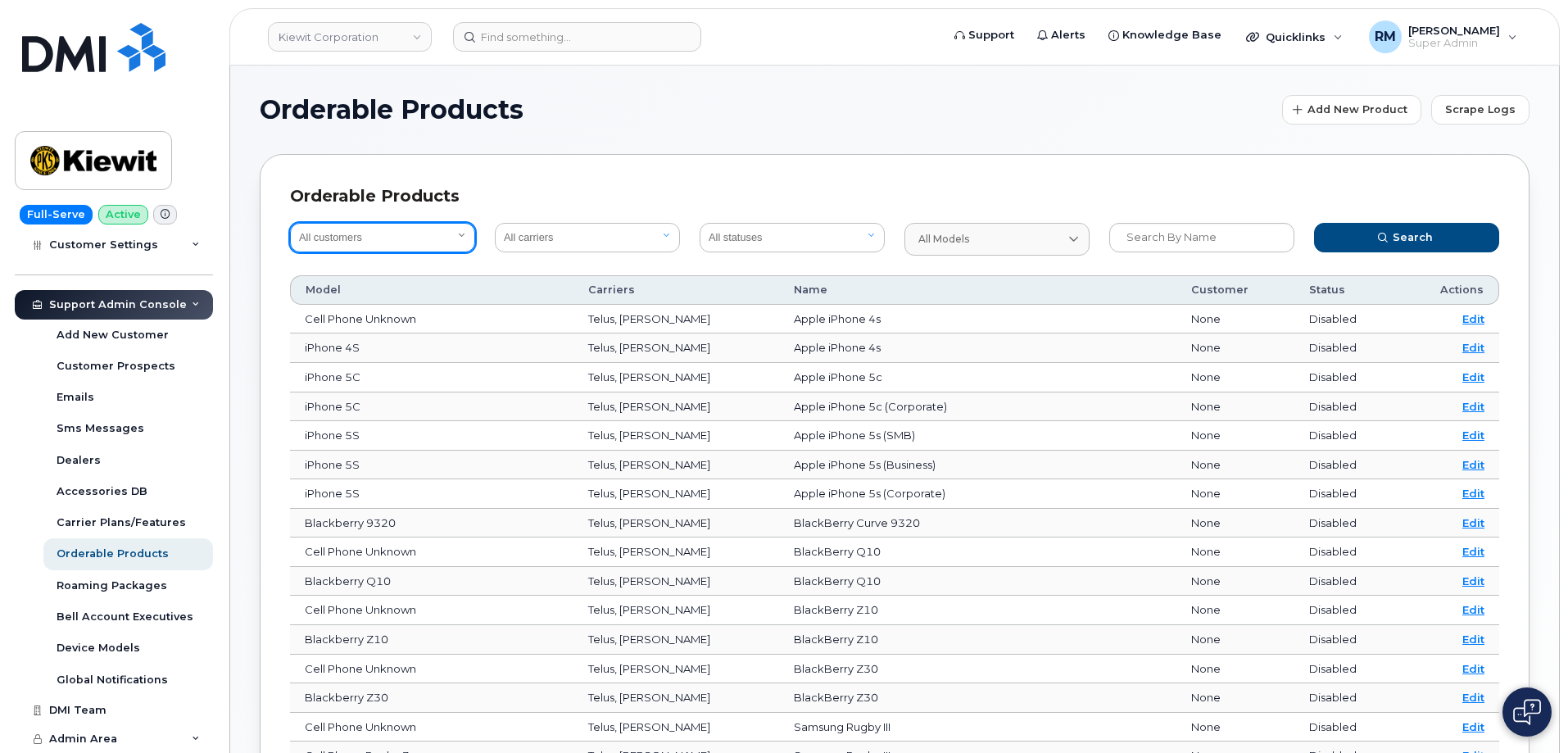
click at [352, 246] on select "All customers Acadia Broadcasting Ltd Aecon Construction Group Inc Alberta Heal…" at bounding box center [382, 237] width 185 height 29
select select "0ac1e801-0962-49fa-816d-73c442061bd2"
click at [290, 223] on select "All customers Acadia Broadcasting Ltd Aecon Construction Group Inc Alberta Heal…" at bounding box center [382, 237] width 185 height 29
click at [616, 239] on select "All carriers Orange [GEOGRAPHIC_DATA] Telia Verizon Wireless SaskTel Vodafone […" at bounding box center [586, 237] width 185 height 29
select select "7"
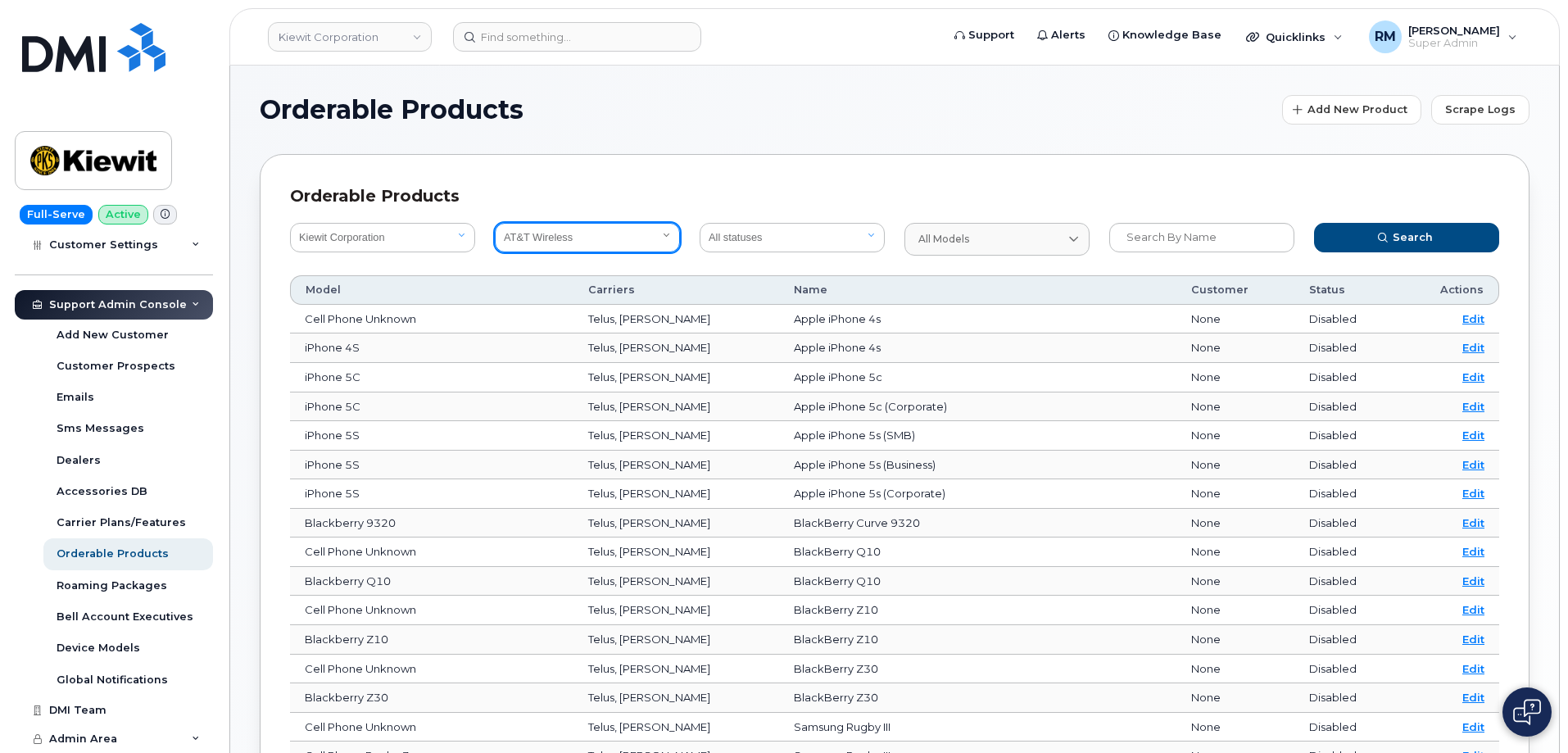
click at [494, 223] on select "All carriers Orange [GEOGRAPHIC_DATA] Telia Verizon Wireless SaskTel Vodafone […" at bounding box center [586, 237] width 185 height 29
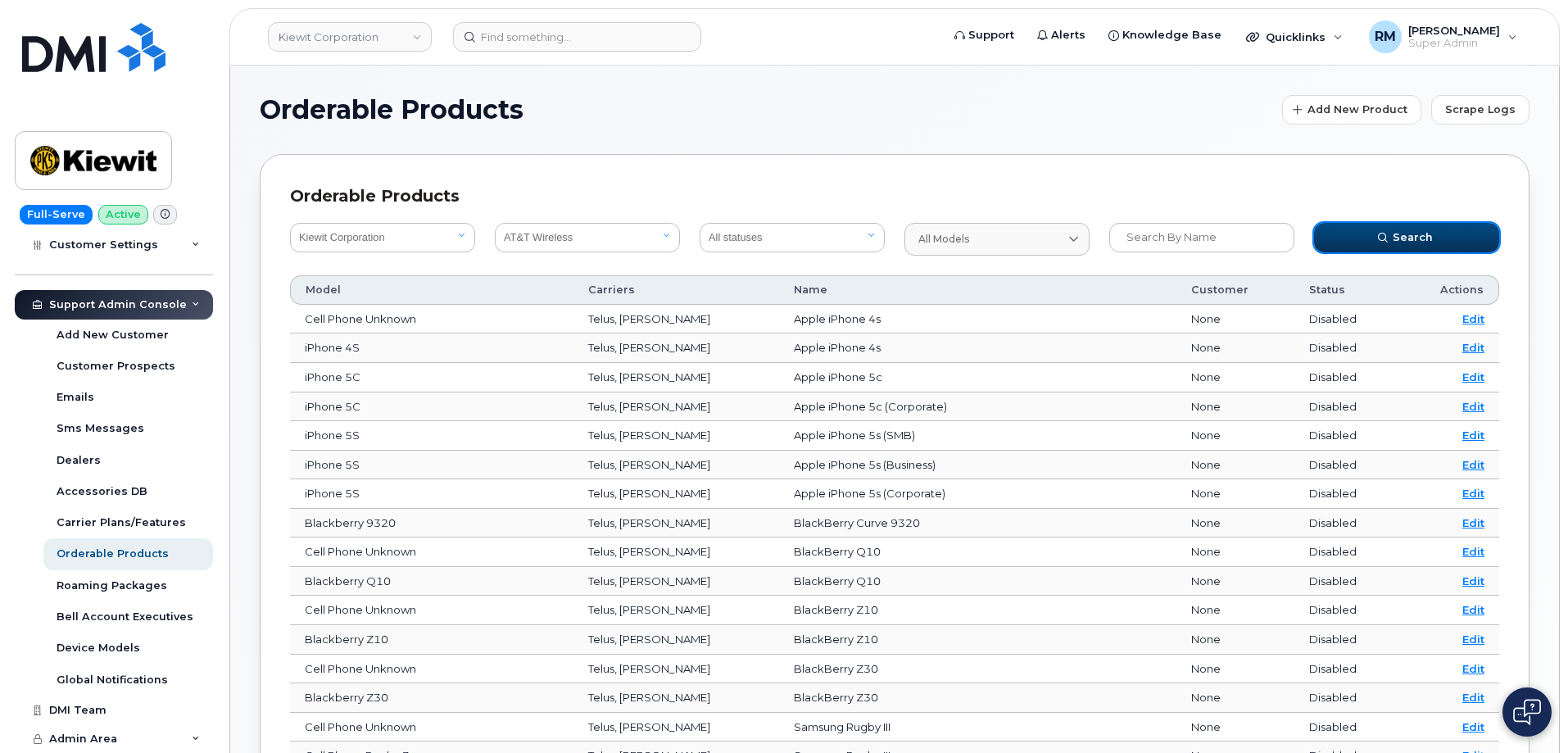
click at [1381, 235] on icon "submit" at bounding box center [1383, 237] width 10 height 10
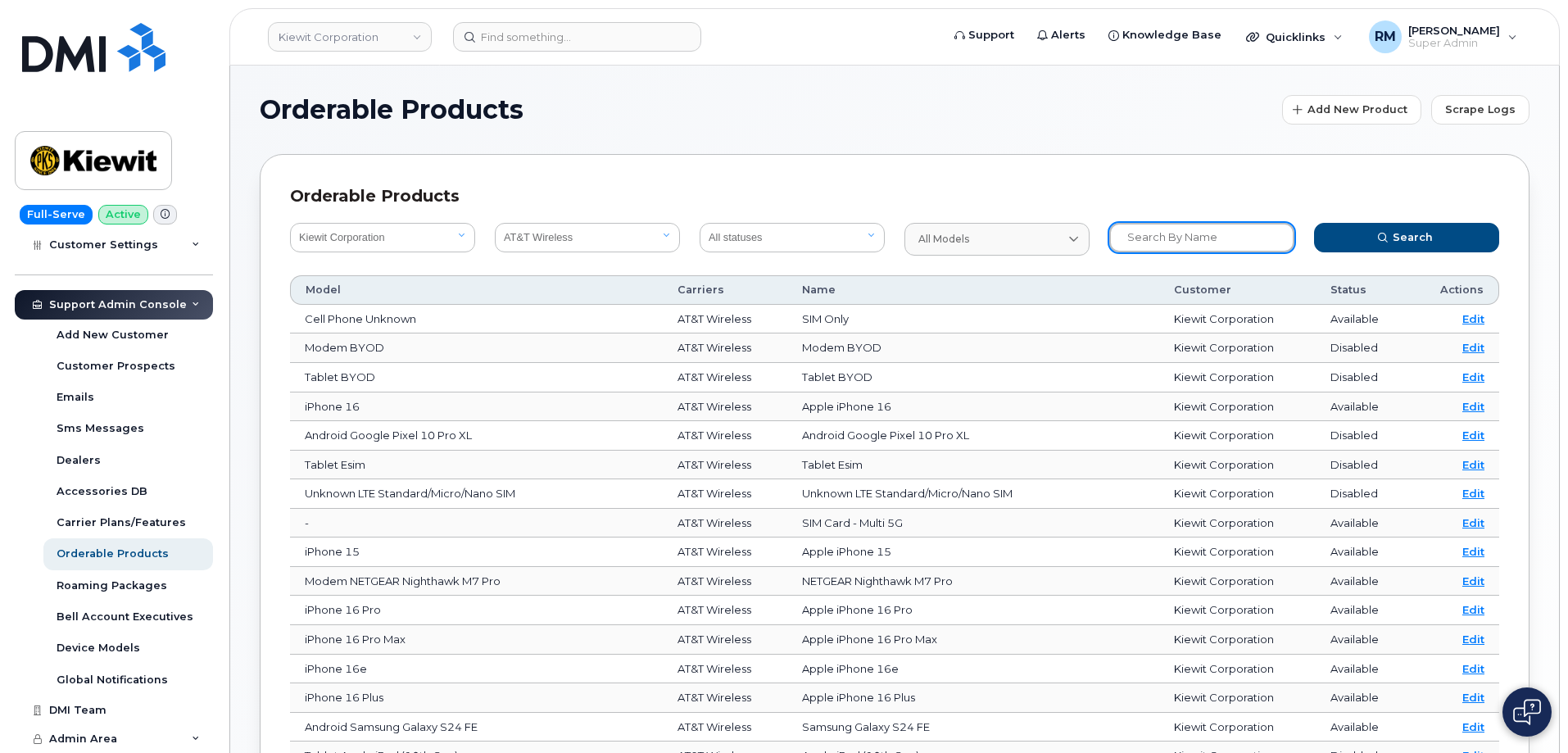
click at [1146, 236] on input "text" at bounding box center [1201, 237] width 185 height 29
type input "iphone 16"
click at [1314, 223] on button "Search" at bounding box center [1406, 237] width 185 height 29
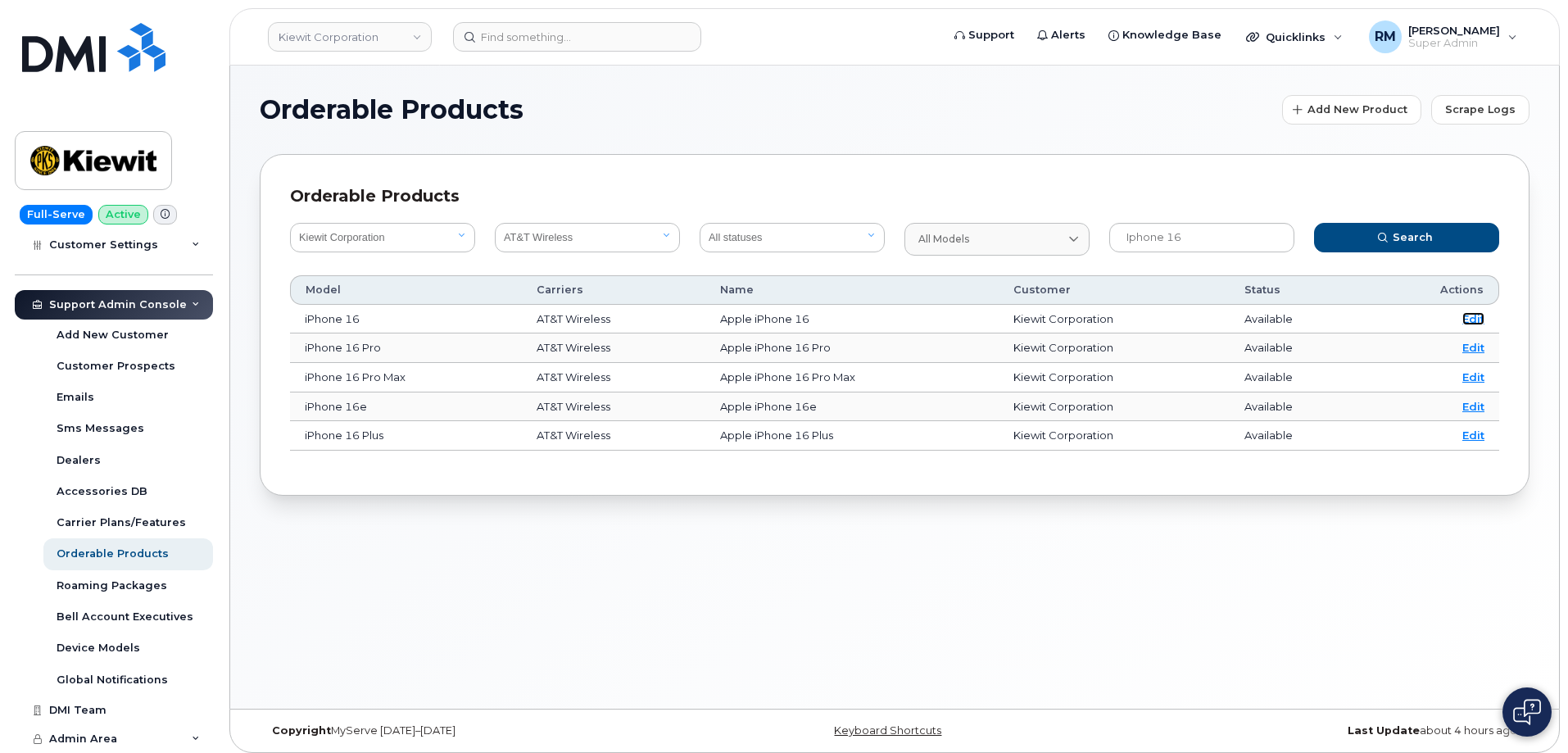
click at [1476, 316] on link "Edit" at bounding box center [1473, 318] width 23 height 13
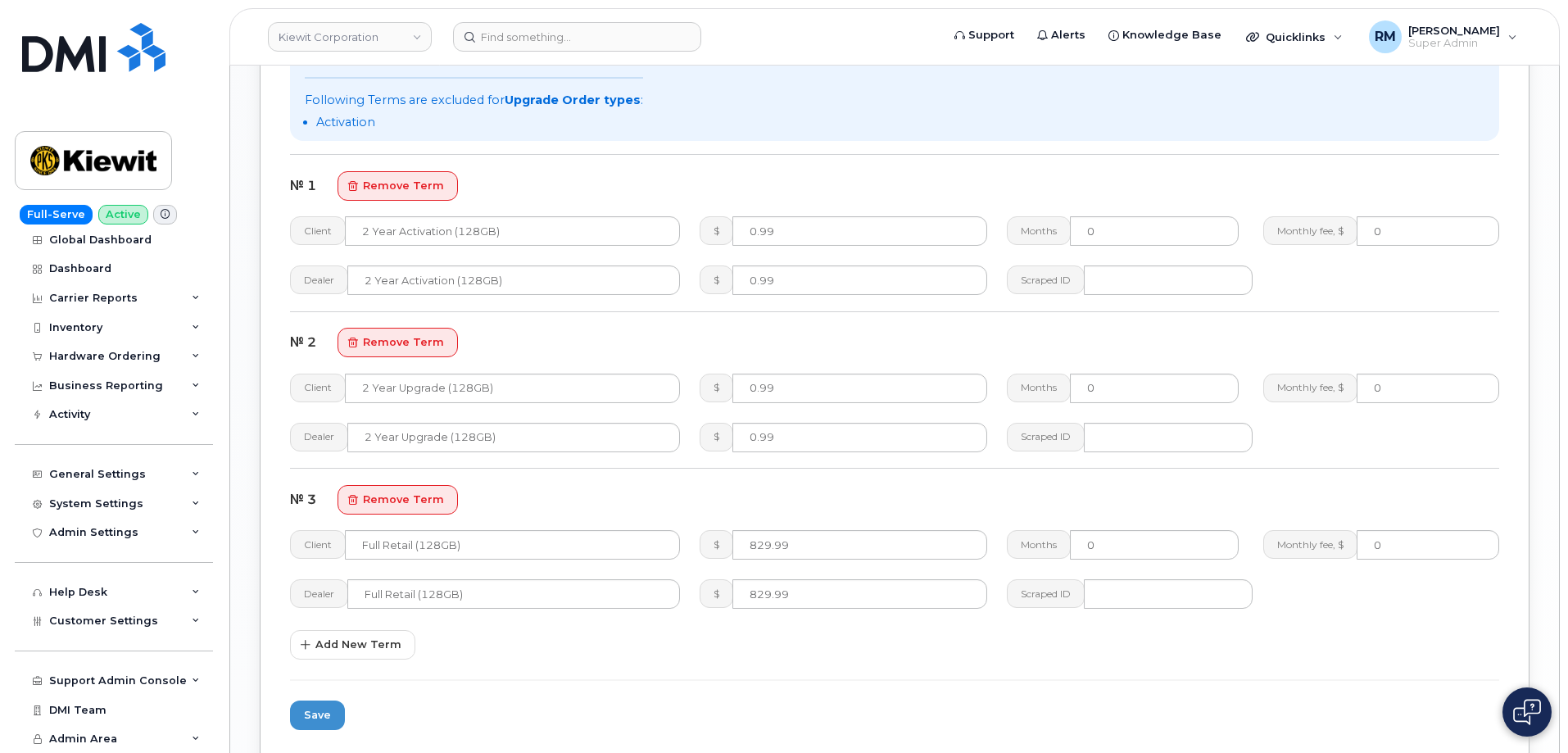
scroll to position [1474, 0]
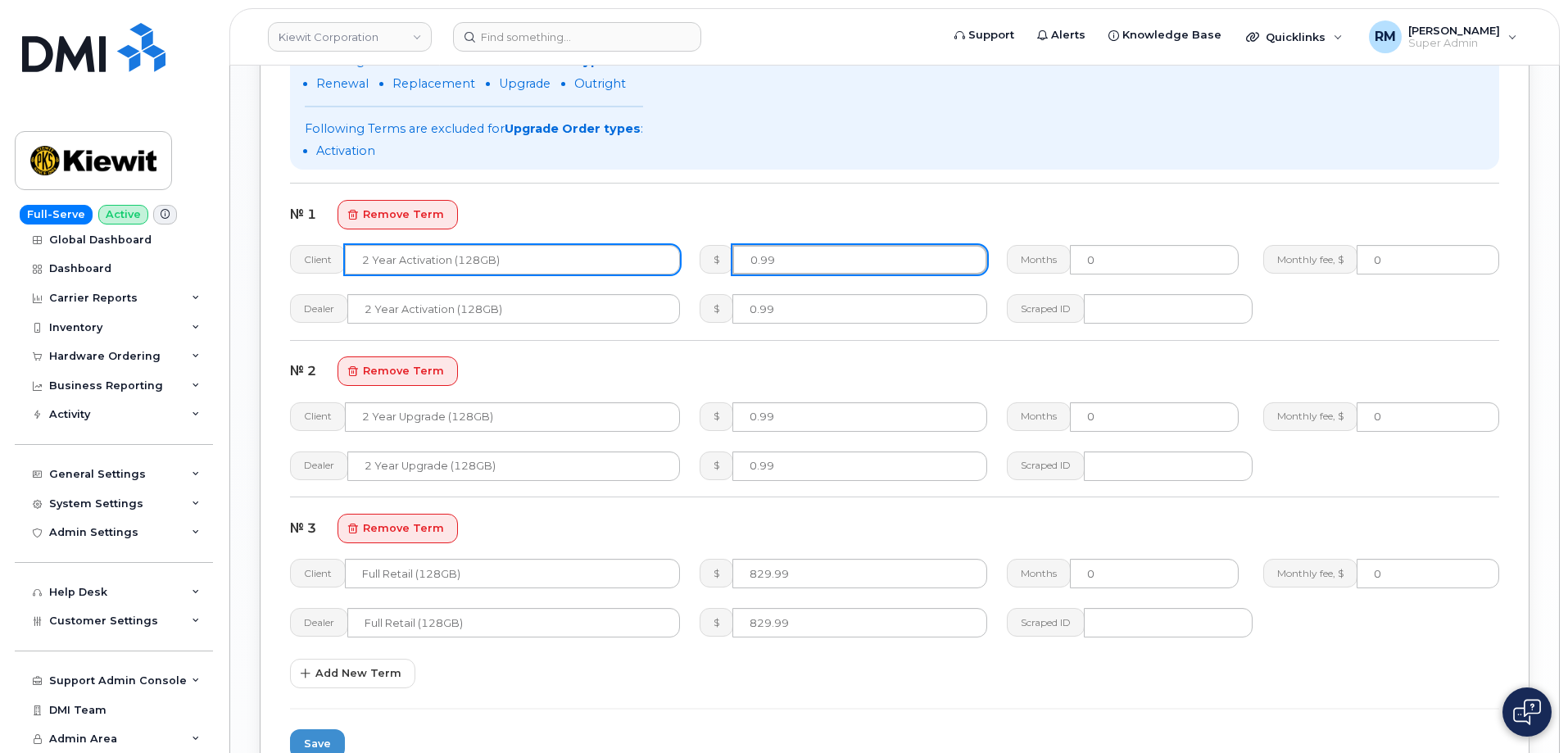
click at [679, 266] on div "Client 2 Year Activation (128GB) $ 0.99 Months 0 Monthly fee, $ 0" at bounding box center [894, 260] width 1229 height 49
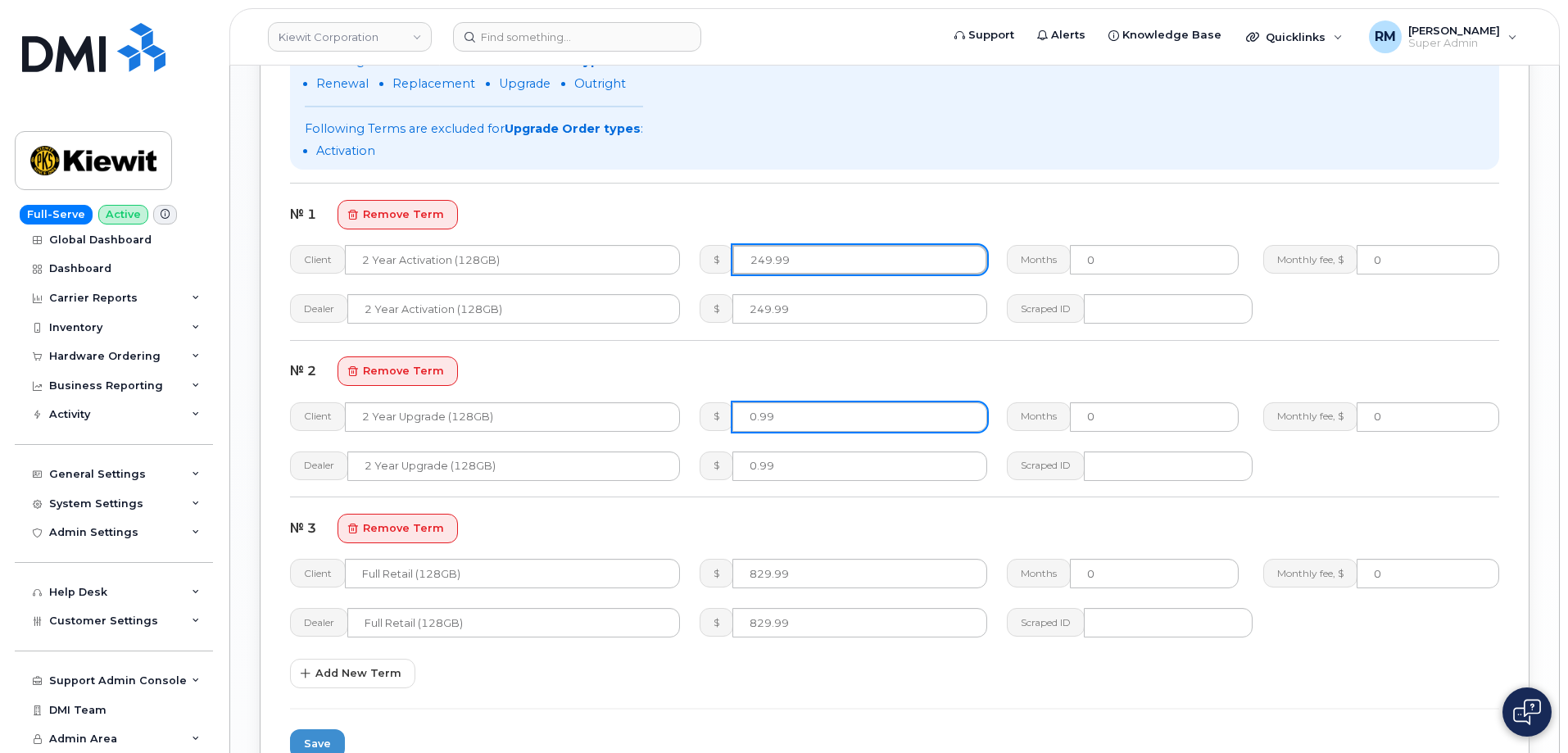
type input "249.99"
drag, startPoint x: 782, startPoint y: 412, endPoint x: 719, endPoint y: 415, distance: 63.1
click at [716, 417] on div "$ 0.99" at bounding box center [842, 417] width 287 height 29
type input "249.99"
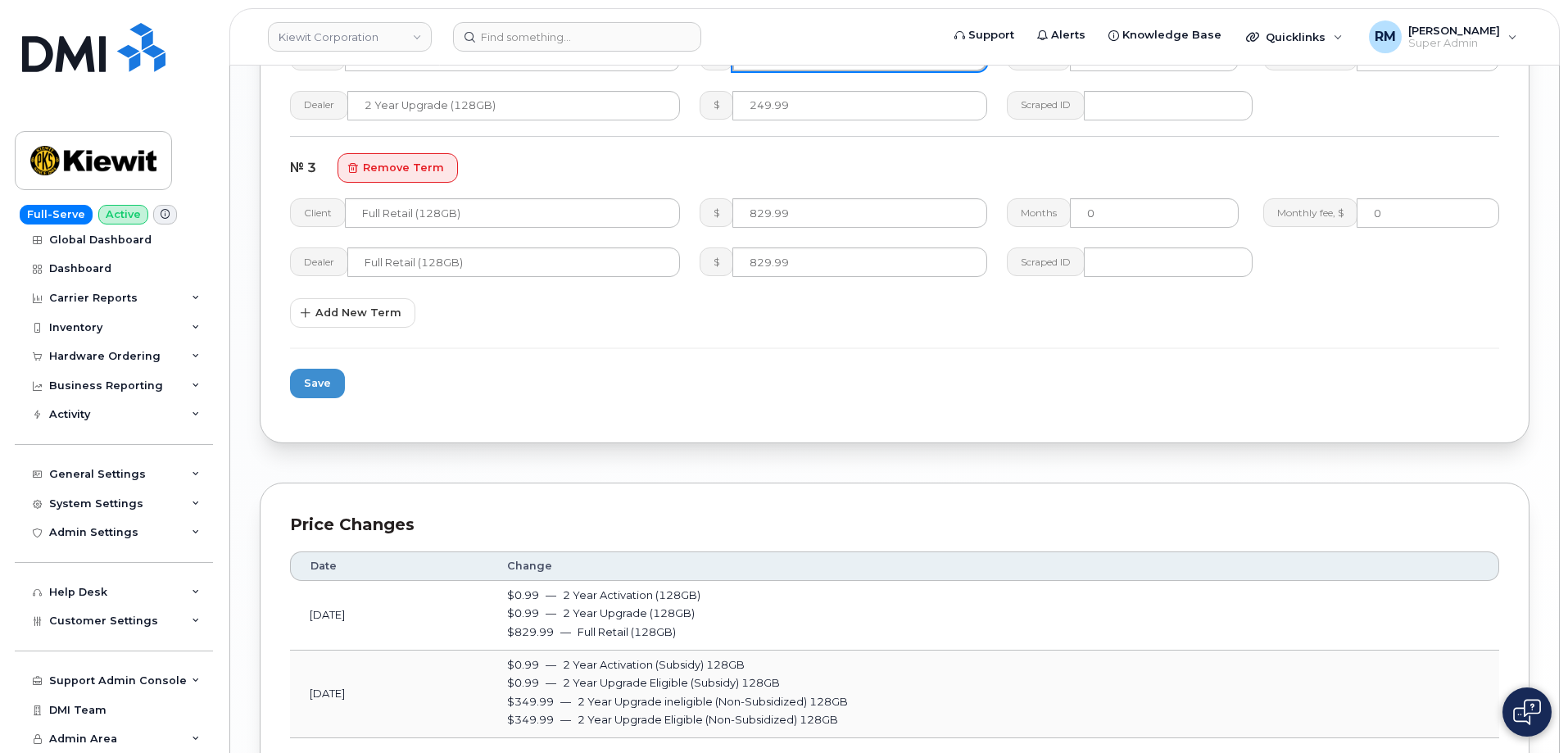
scroll to position [1883, 0]
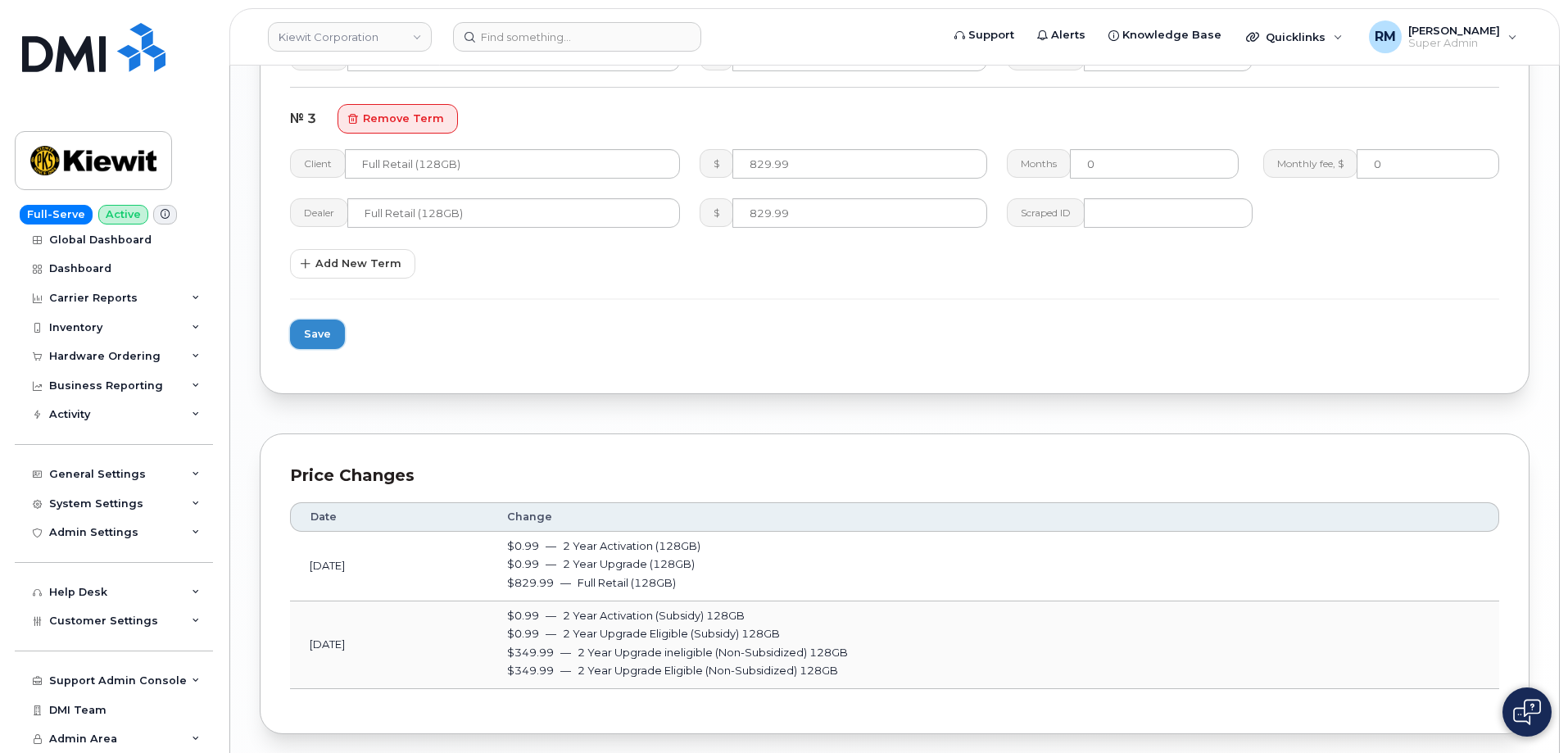
click at [311, 332] on span "Save" at bounding box center [318, 333] width 27 height 16
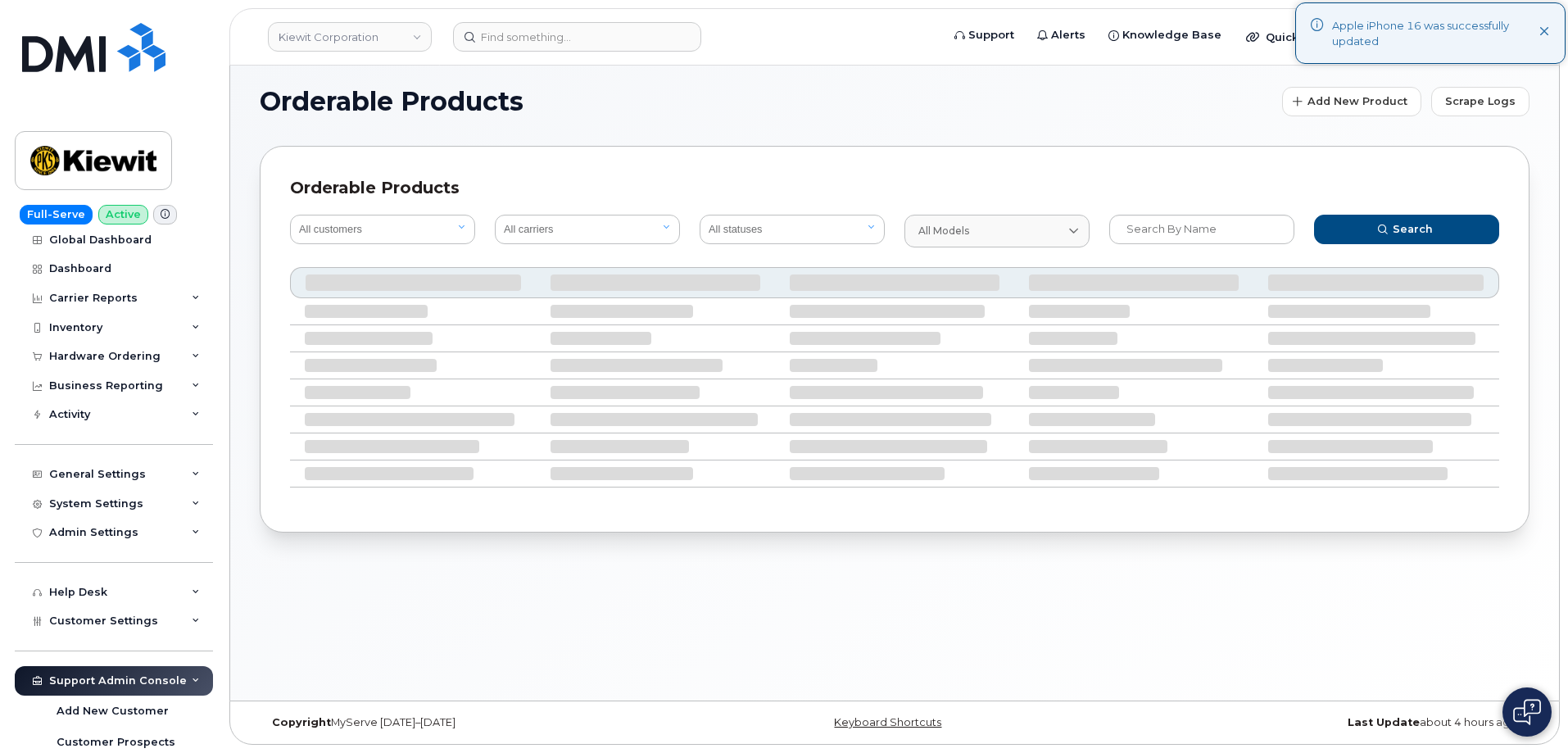
scroll to position [385, 0]
